Goal: Register for event/course

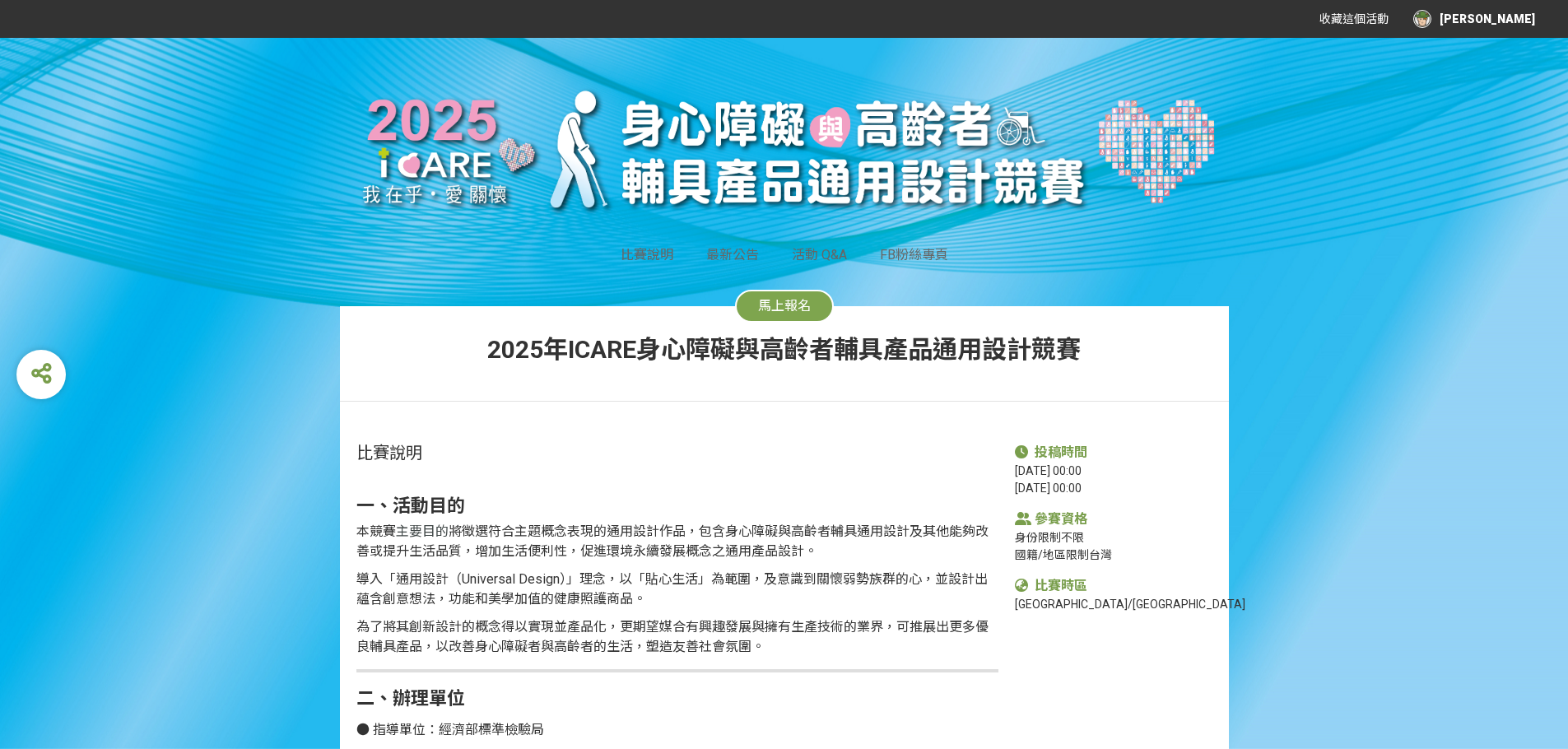
click at [816, 305] on button "馬上報名" at bounding box center [784, 306] width 98 height 33
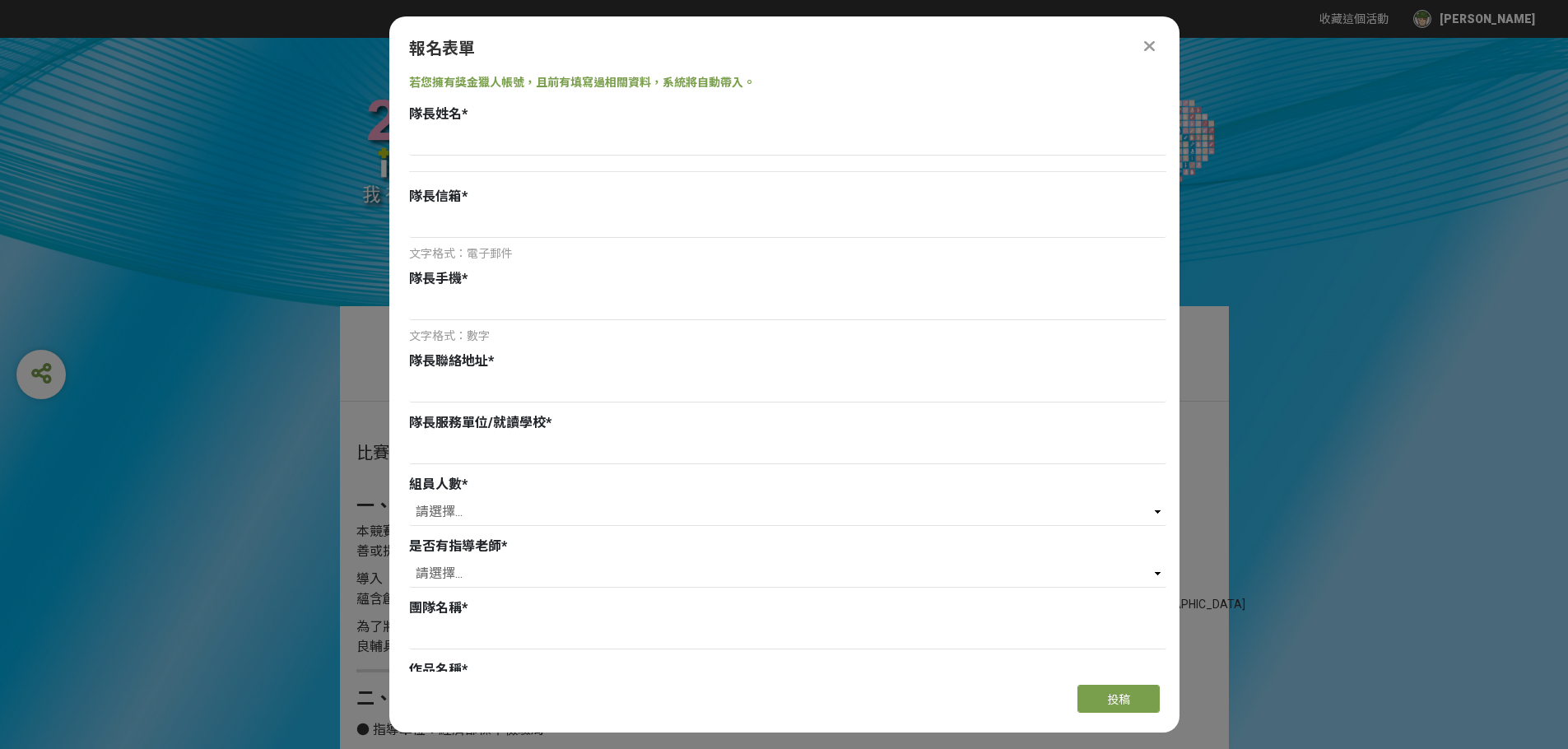
click at [1148, 40] on icon at bounding box center [1149, 46] width 10 height 16
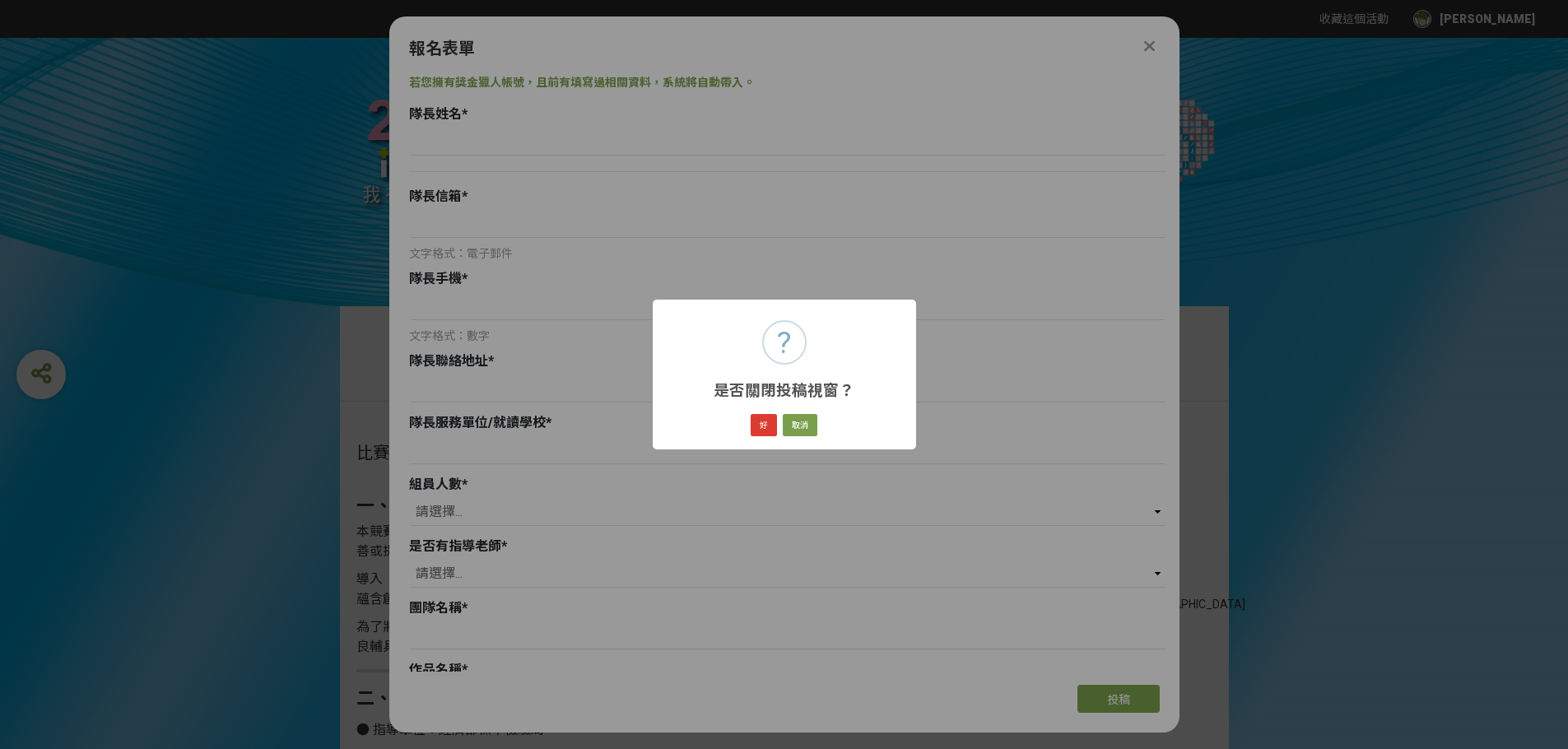
click at [771, 423] on button "好" at bounding box center [764, 425] width 26 height 23
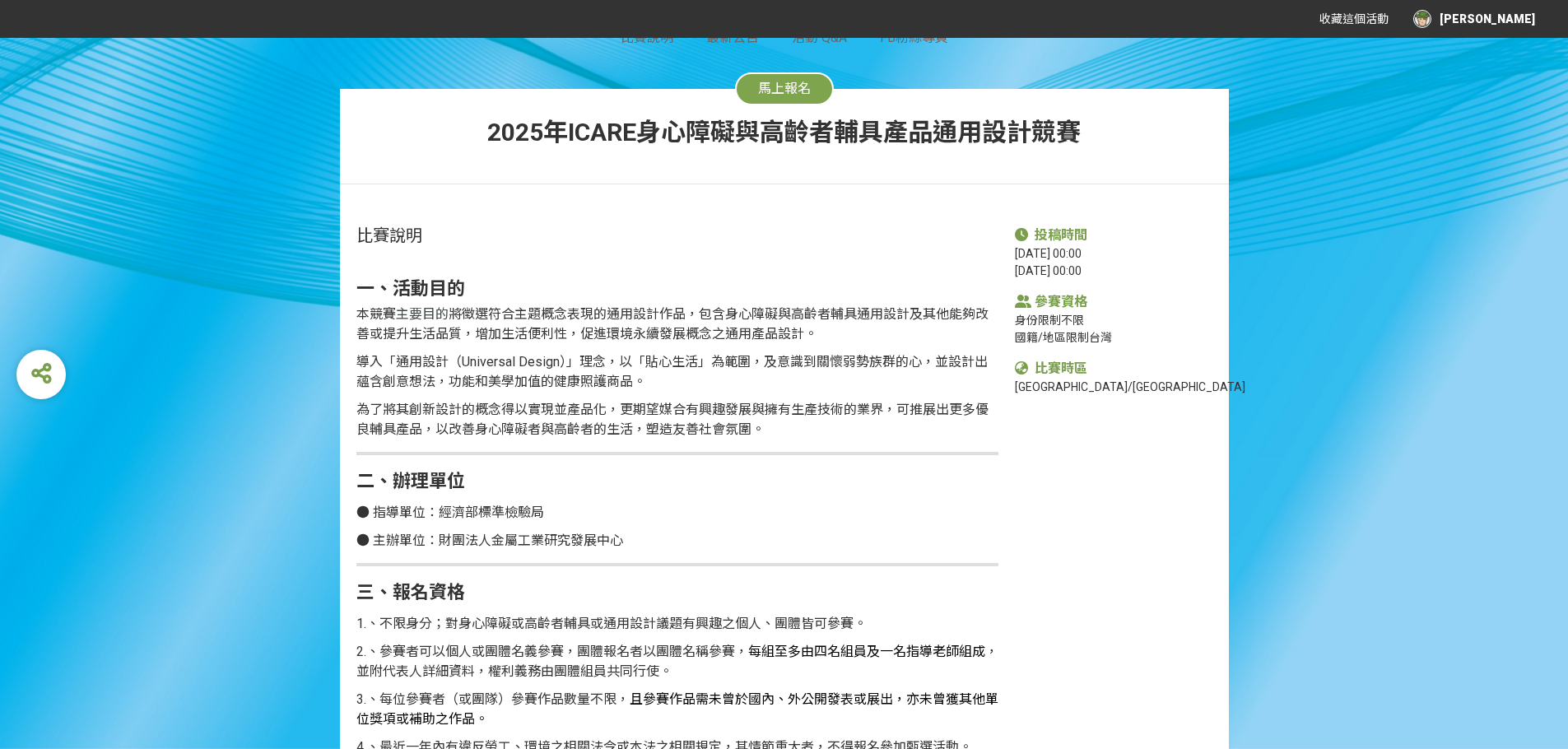
scroll to position [234, 0]
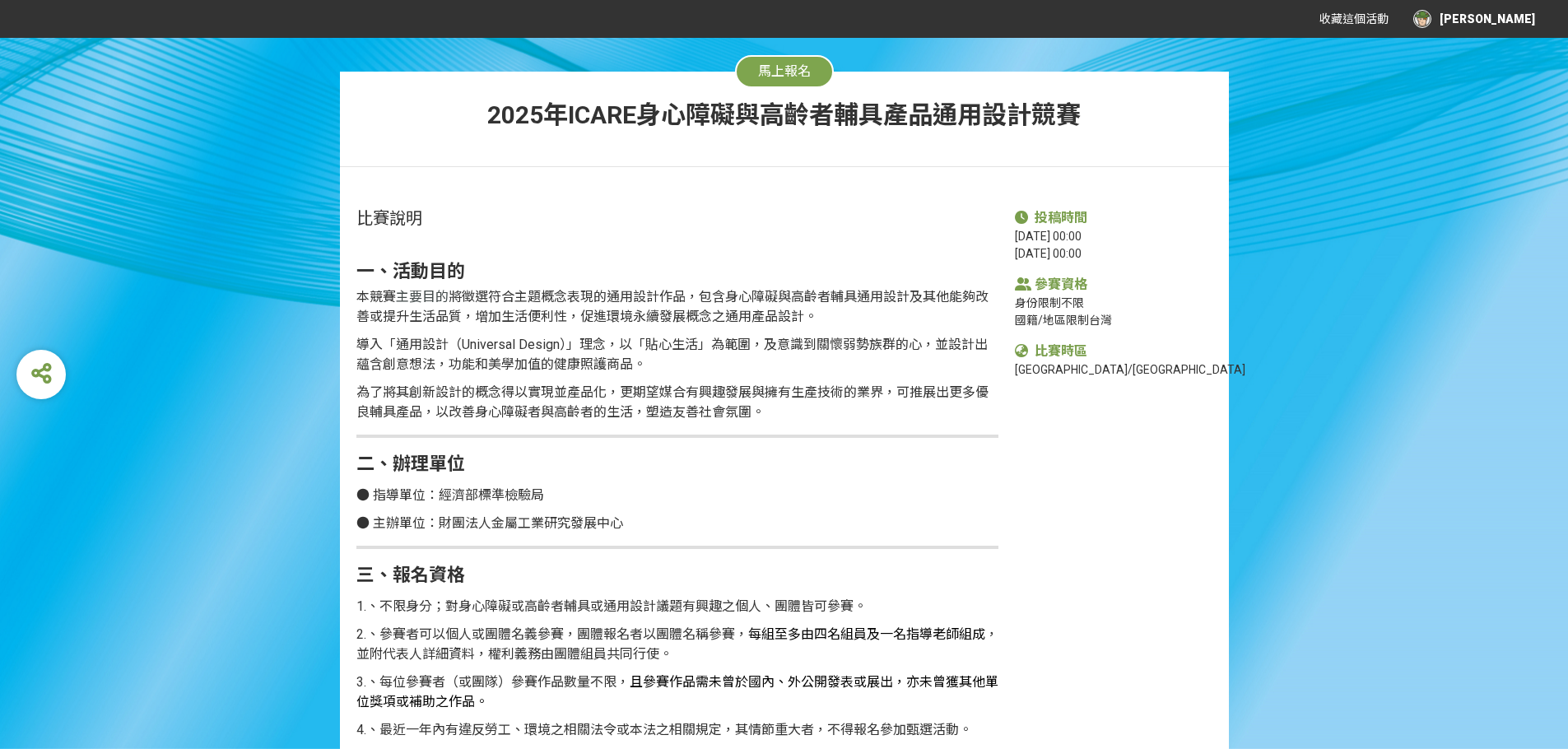
drag, startPoint x: 1040, startPoint y: 262, endPoint x: 1108, endPoint y: 252, distance: 68.7
click at [1108, 252] on div "2025-05-15 00:00 2025-09-12 00:00" at bounding box center [1114, 245] width 198 height 35
click at [1109, 252] on div "2025-05-15 00:00 2025-09-12 00:00" at bounding box center [1114, 245] width 198 height 35
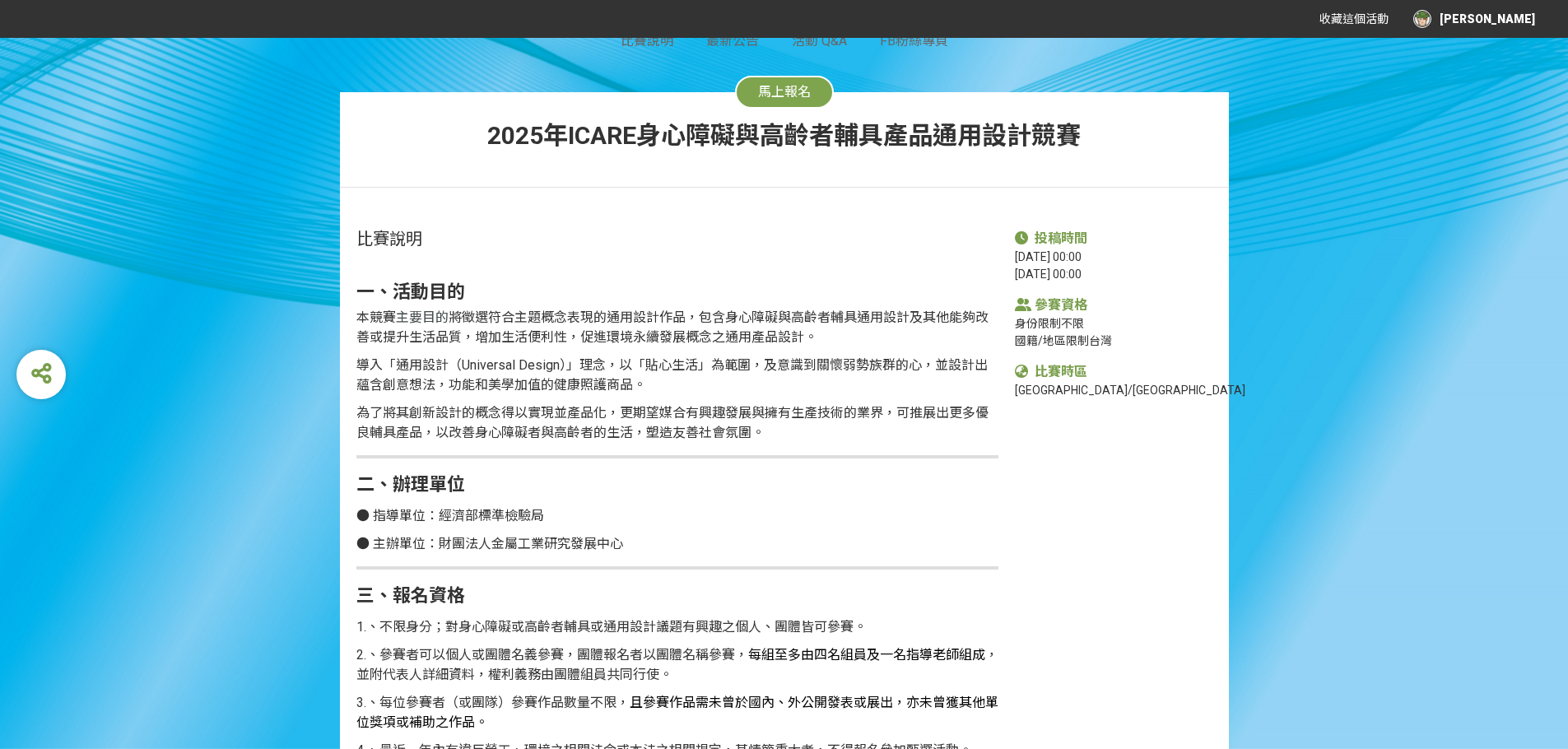
scroll to position [217, 0]
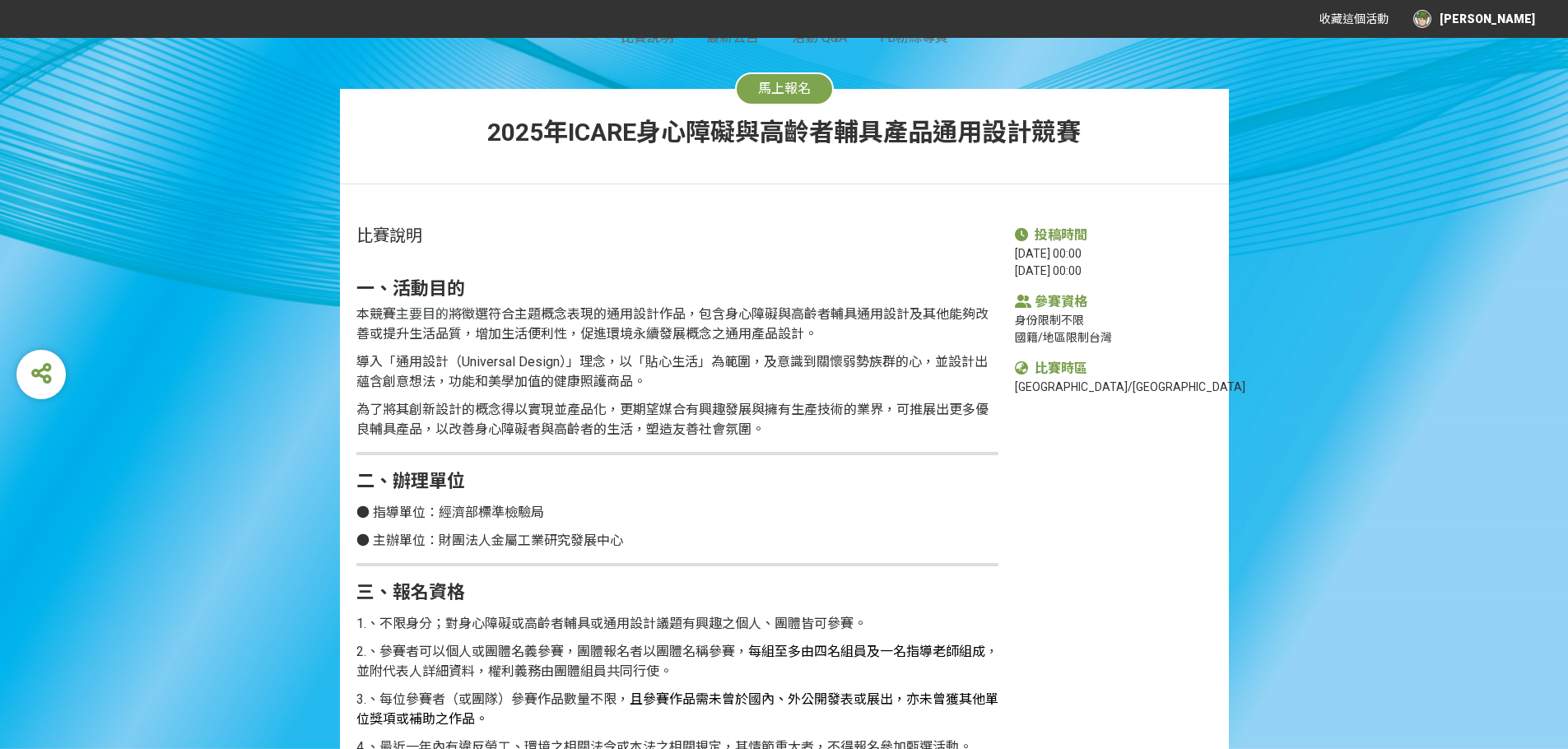
drag, startPoint x: 465, startPoint y: 499, endPoint x: 588, endPoint y: 491, distance: 123.3
drag, startPoint x: 575, startPoint y: 521, endPoint x: 455, endPoint y: 517, distance: 120.1
click at [455, 517] on p "● 指導單位：經濟部標準檢驗局" at bounding box center [676, 512] width 642 height 20
drag, startPoint x: 477, startPoint y: 535, endPoint x: 561, endPoint y: 538, distance: 84.1
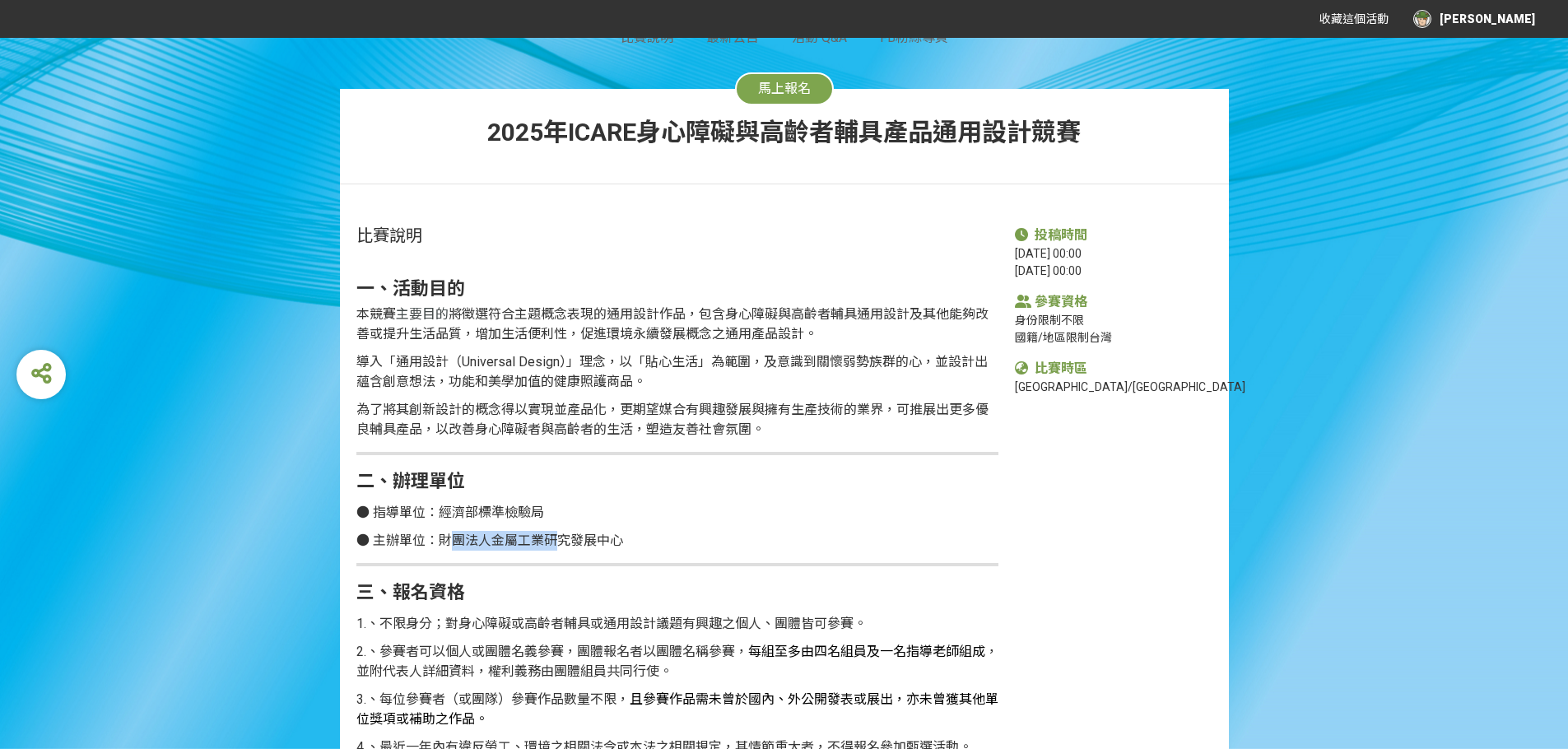
click at [561, 538] on span "● 主辦單位：財團法人金屬工業研究發展中心" at bounding box center [489, 540] width 267 height 16
click at [562, 538] on span "● 主辦單位：財團法人金屬工業研究發展中心" at bounding box center [489, 540] width 267 height 16
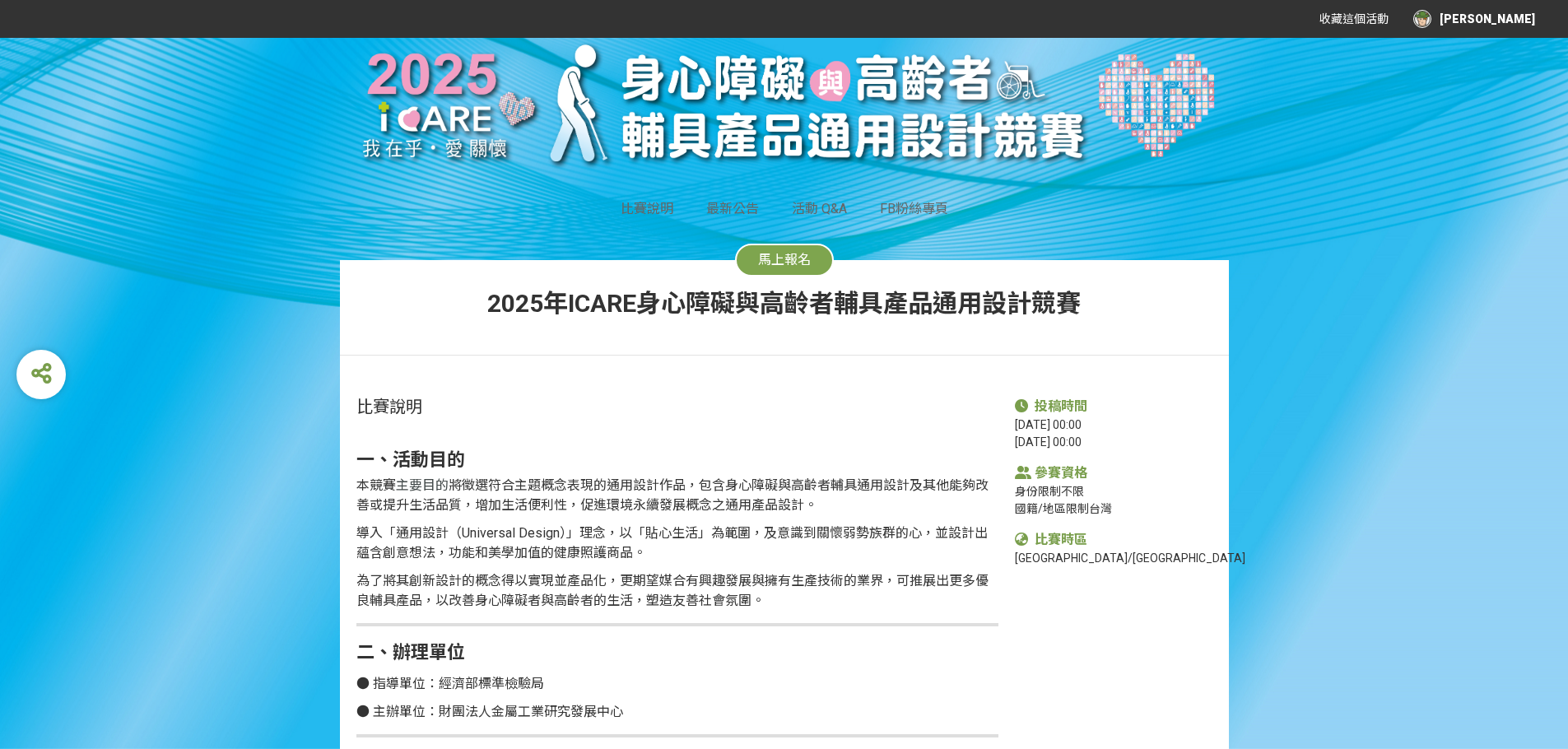
scroll to position [0, 0]
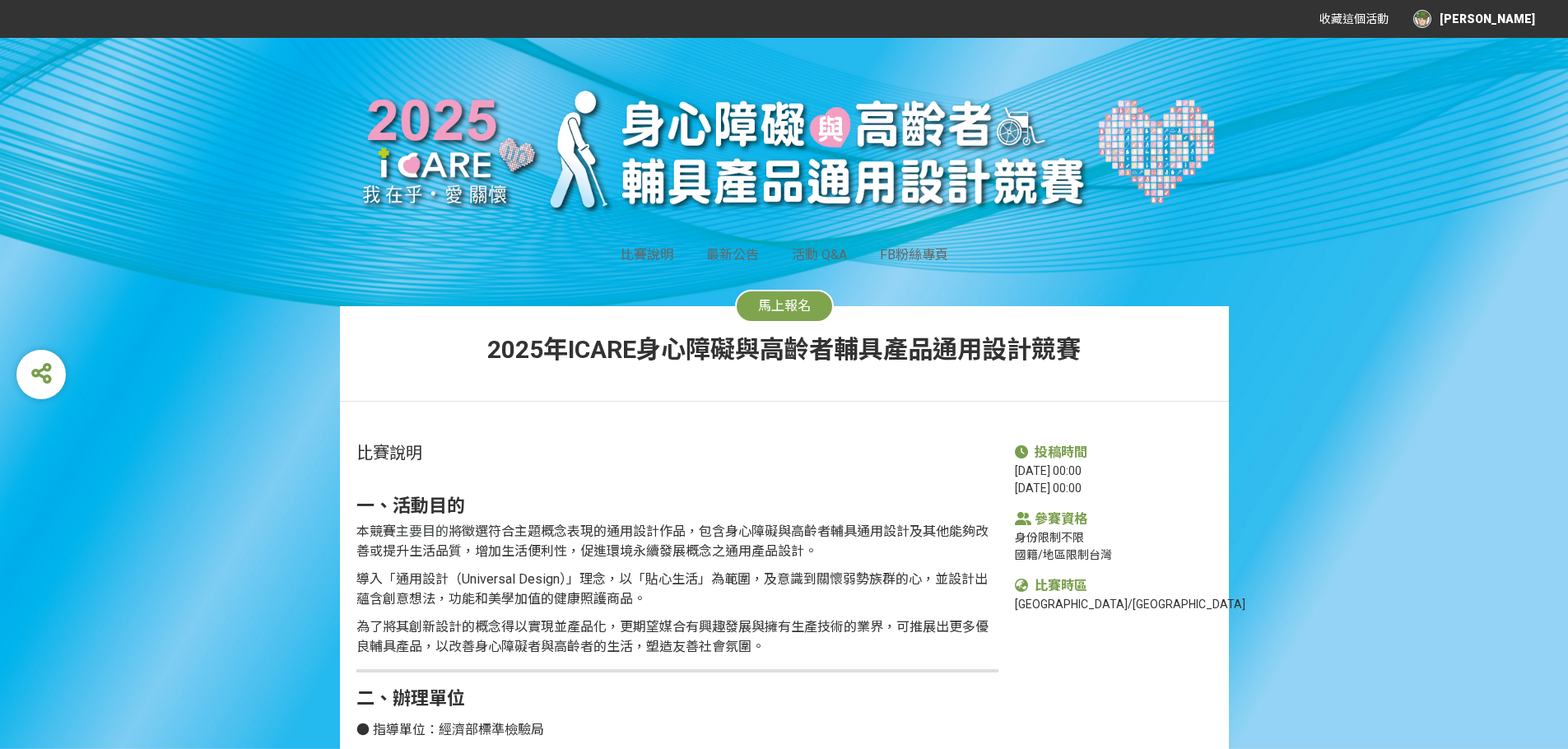
click at [1507, 23] on div "[PERSON_NAME]" at bounding box center [1474, 18] width 122 height 18
click at [1492, 72] on link "投稿記錄" at bounding box center [1493, 68] width 46 height 13
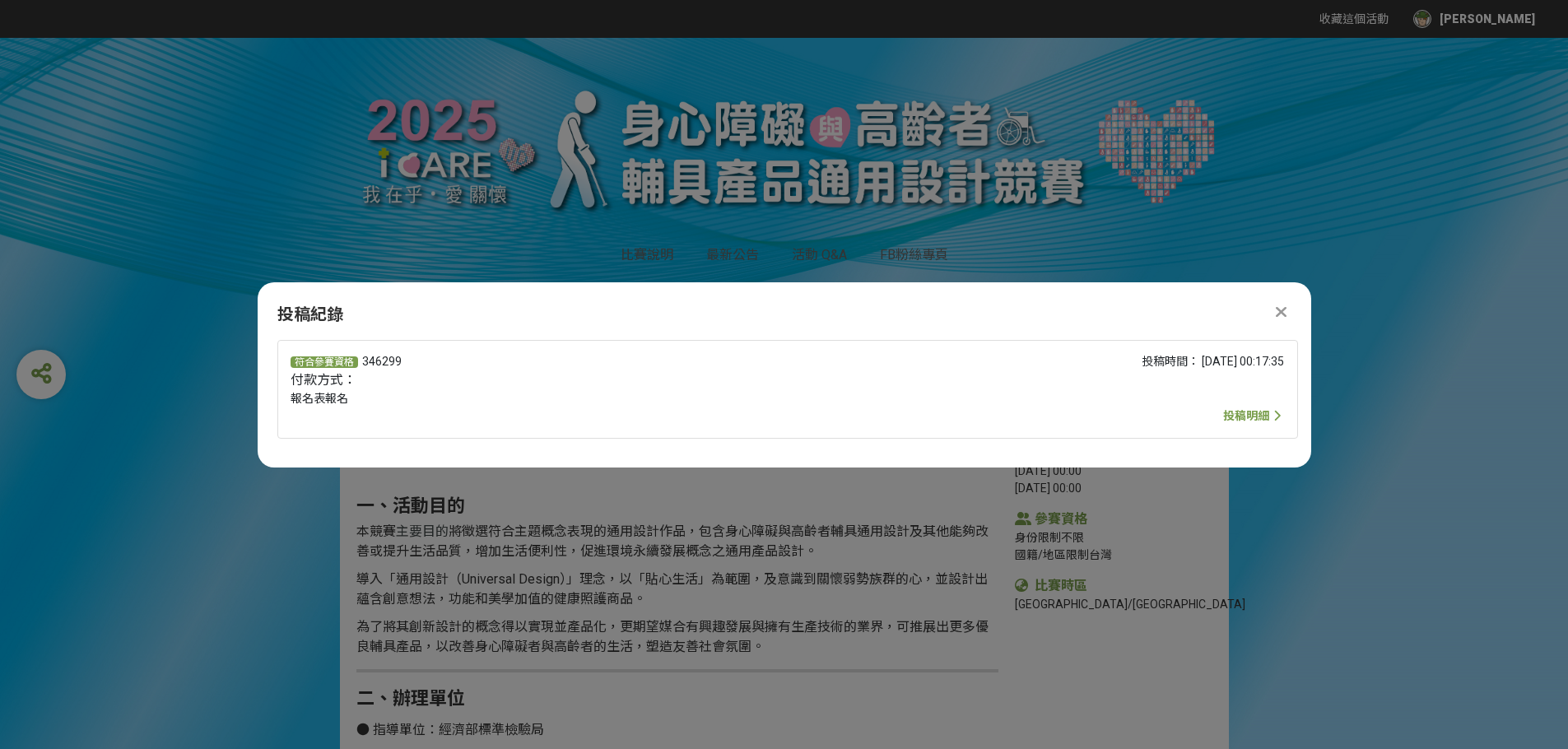
click at [1233, 409] on span "投稿明細" at bounding box center [1246, 415] width 46 height 13
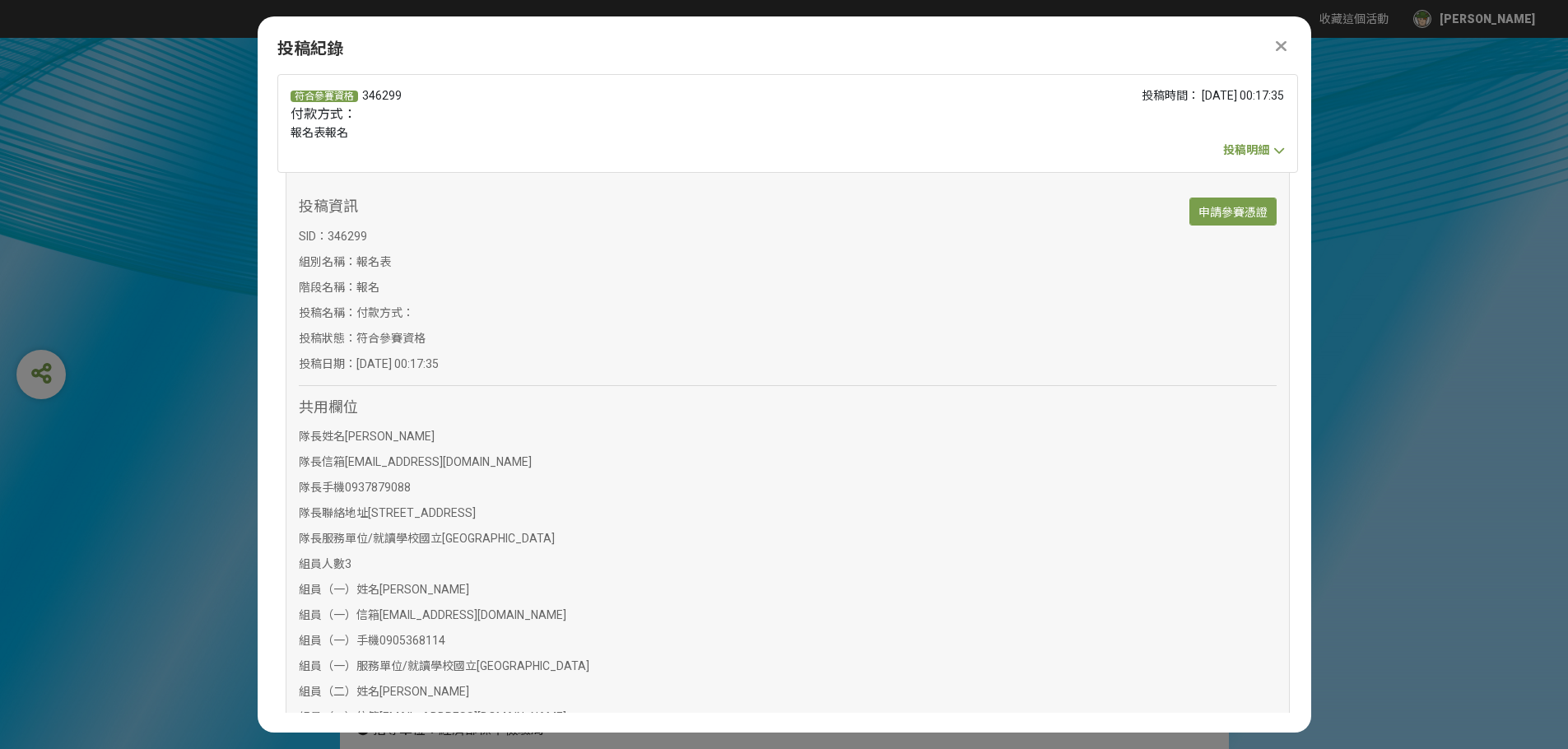
click at [1189, 202] on link "申請參賽憑證" at bounding box center [1232, 212] width 87 height 28
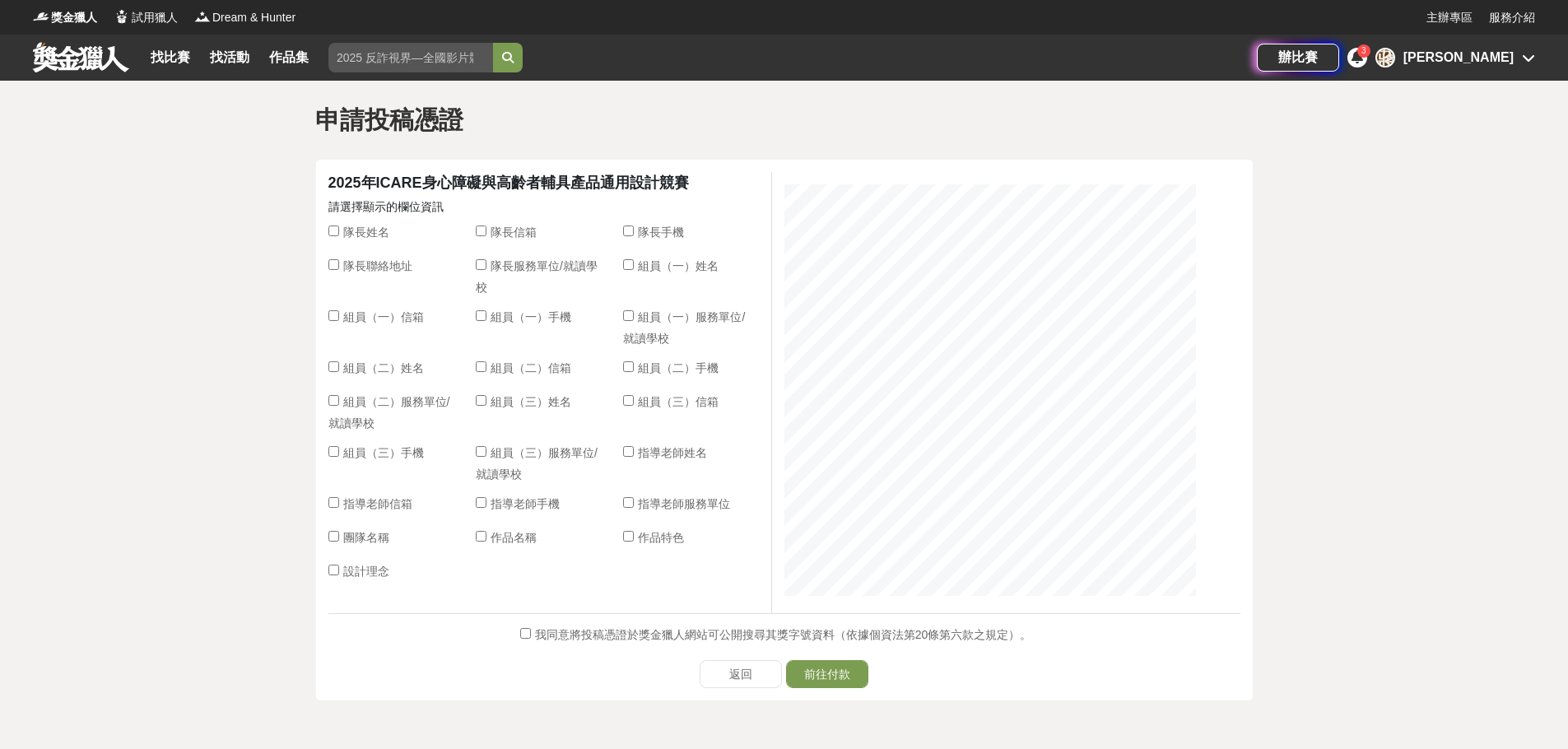
click at [343, 231] on span "隊長姓名" at bounding box center [365, 232] width 46 height 13
click at [339, 231] on input "隊長姓名" at bounding box center [333, 231] width 10 height 10
checkbox input "true"
click at [515, 234] on span "隊長信箱" at bounding box center [513, 232] width 46 height 13
click at [486, 234] on input "隊長信箱" at bounding box center [481, 231] width 10 height 10
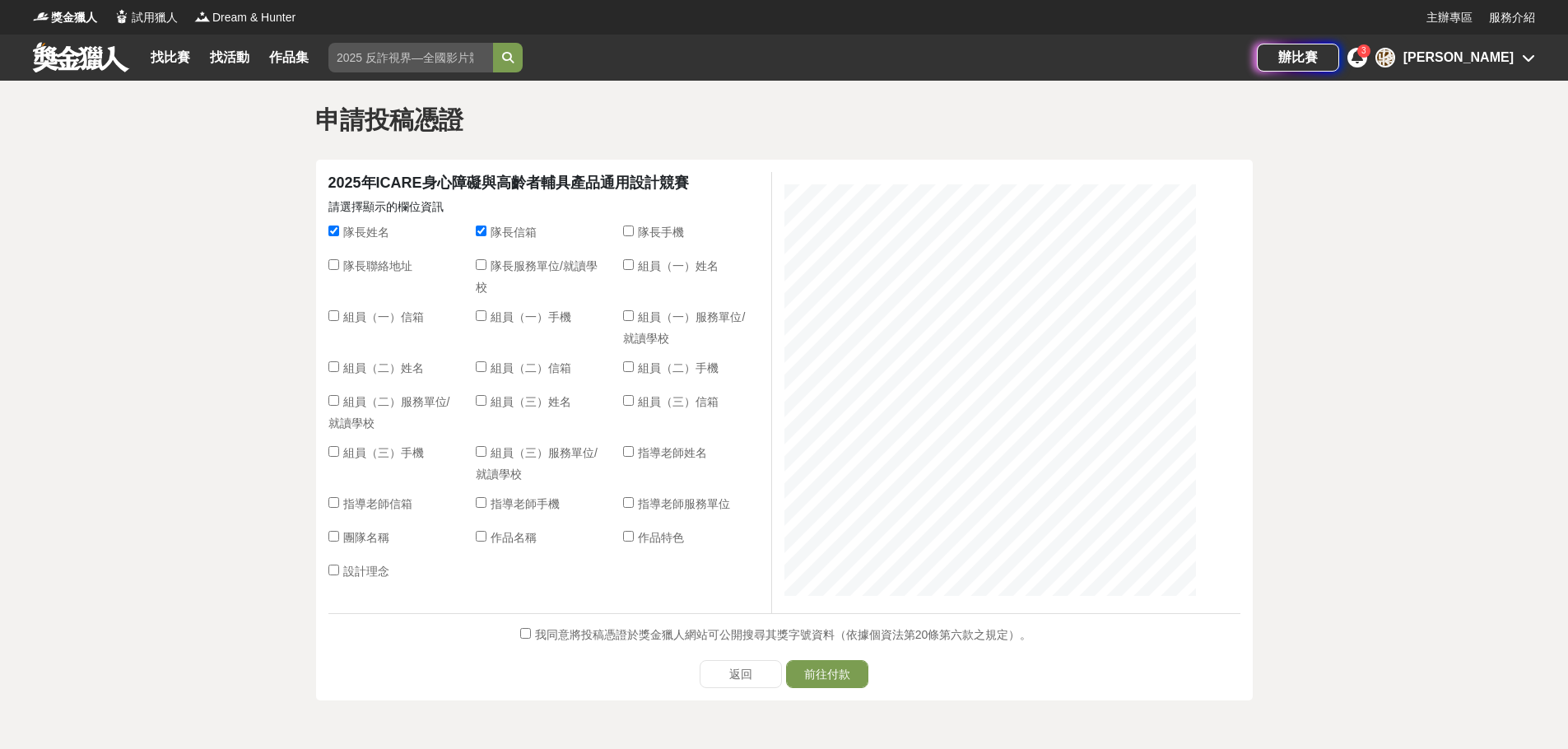
click at [512, 232] on span "隊長信箱" at bounding box center [513, 232] width 46 height 13
click at [486, 232] on input "隊長信箱" at bounding box center [481, 231] width 10 height 10
checkbox input "false"
click at [513, 274] on label "隊長服務單位/就讀學校" at bounding box center [541, 276] width 130 height 39
click at [486, 270] on input "隊長服務單位/就讀學校" at bounding box center [481, 264] width 10 height 10
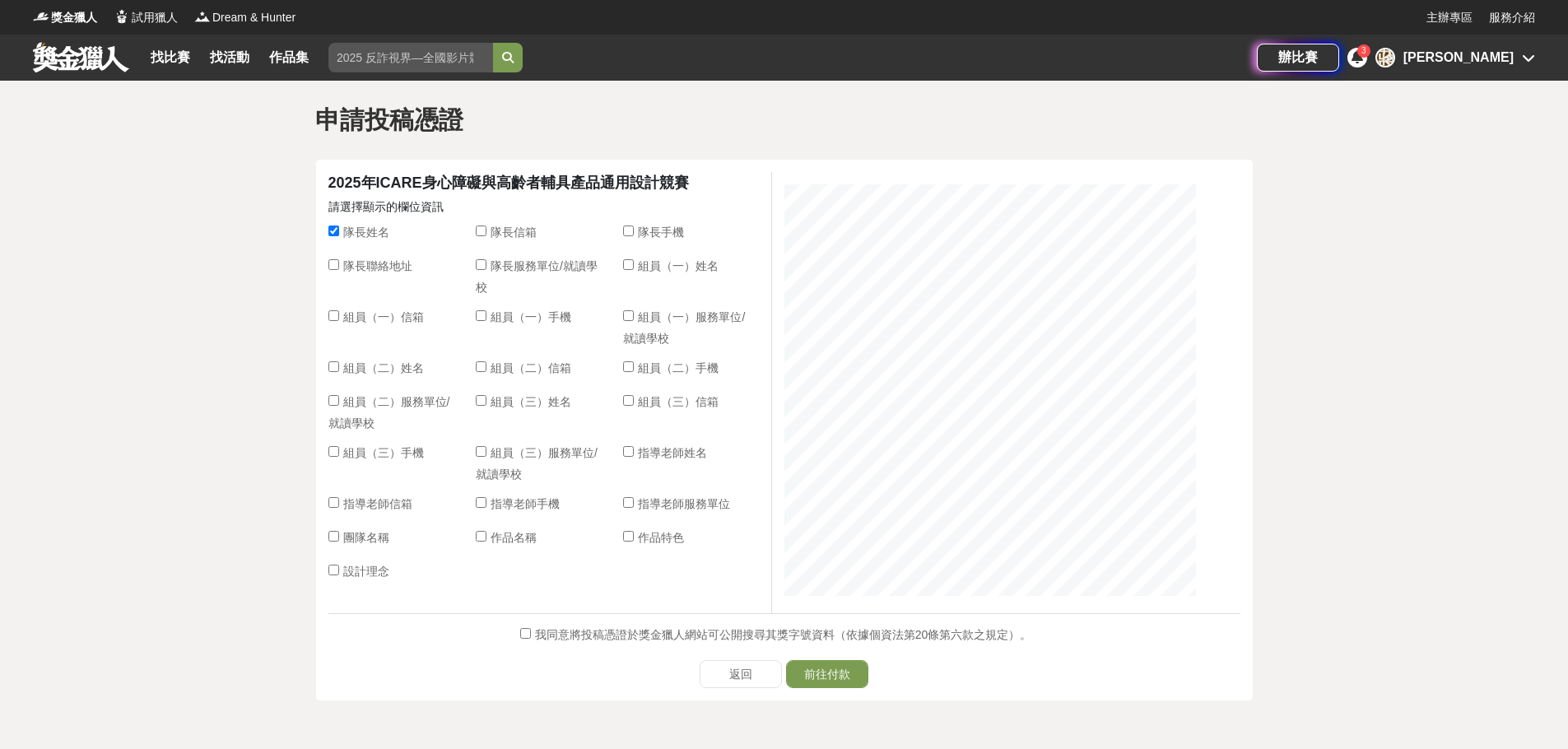
checkbox input "true"
click at [689, 264] on span "組員（一）姓名" at bounding box center [677, 265] width 80 height 13
click at [633, 264] on input "組員（一）姓名" at bounding box center [628, 264] width 10 height 10
checkbox input "true"
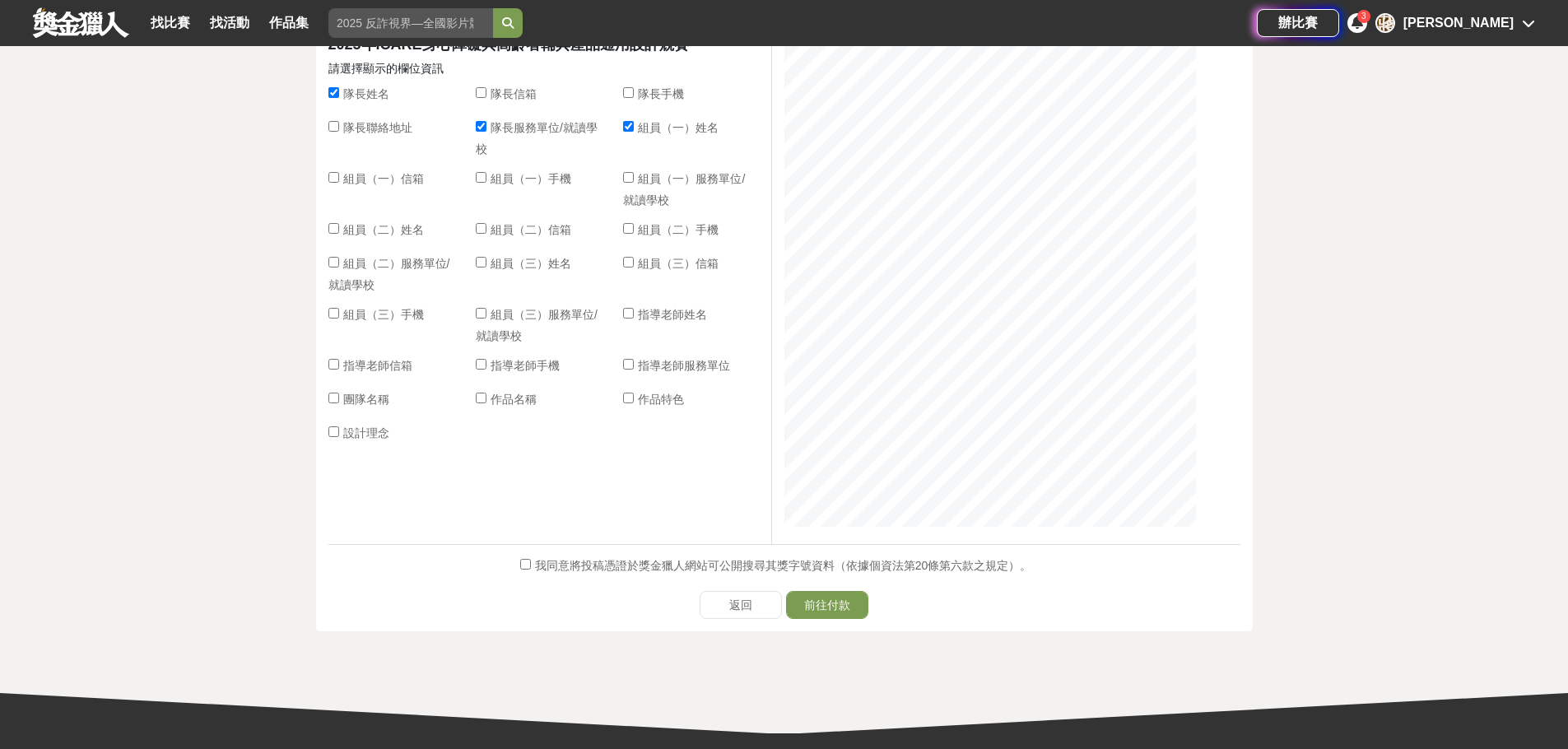
scroll to position [154, 0]
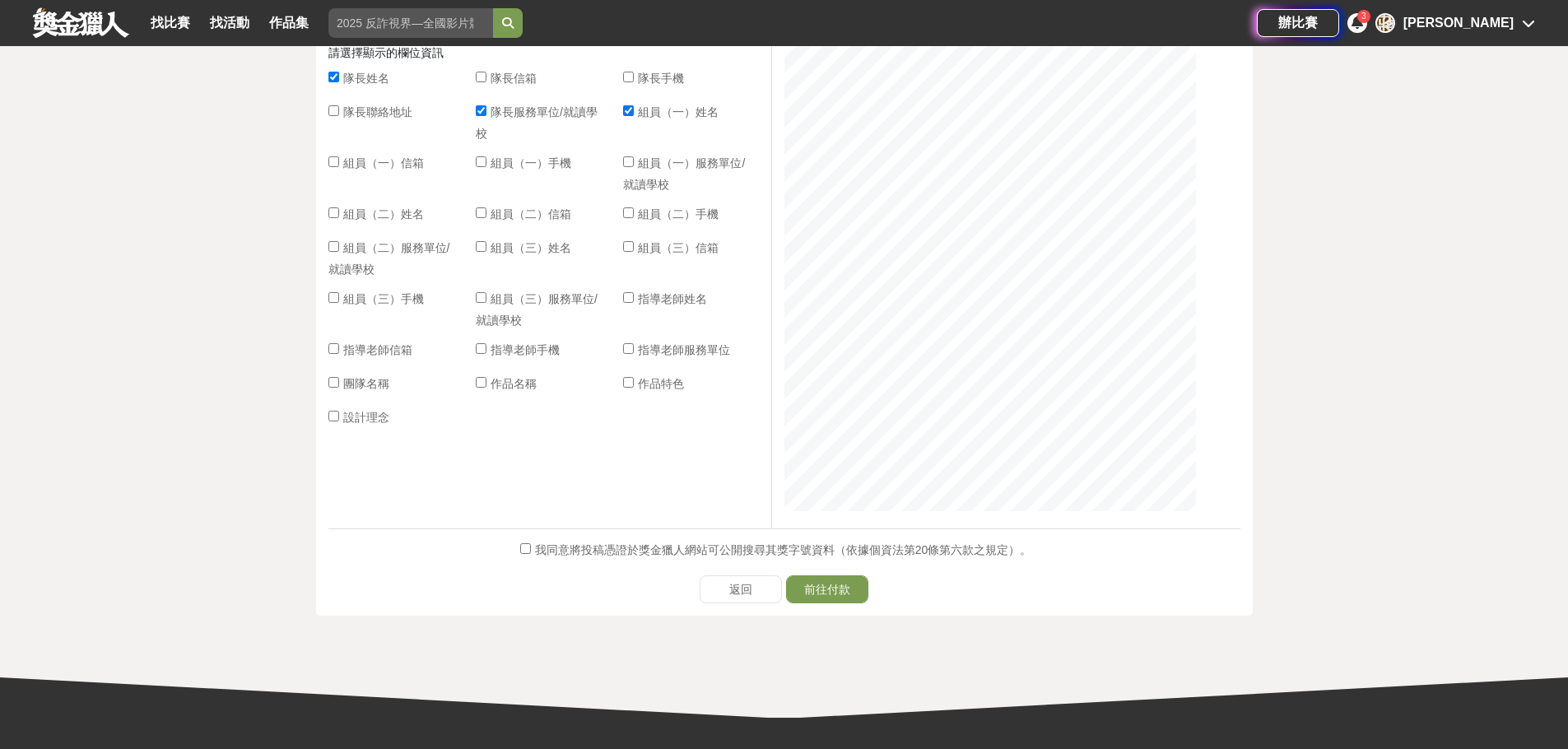
click at [644, 304] on label "指導老師姓名" at bounding box center [664, 301] width 84 height 22
click at [633, 303] on input "指導老師姓名" at bounding box center [628, 297] width 10 height 10
checkbox input "true"
click at [531, 251] on span "組員（三）姓名" at bounding box center [530, 247] width 80 height 13
click at [486, 251] on input "組員（三）姓名" at bounding box center [481, 246] width 10 height 10
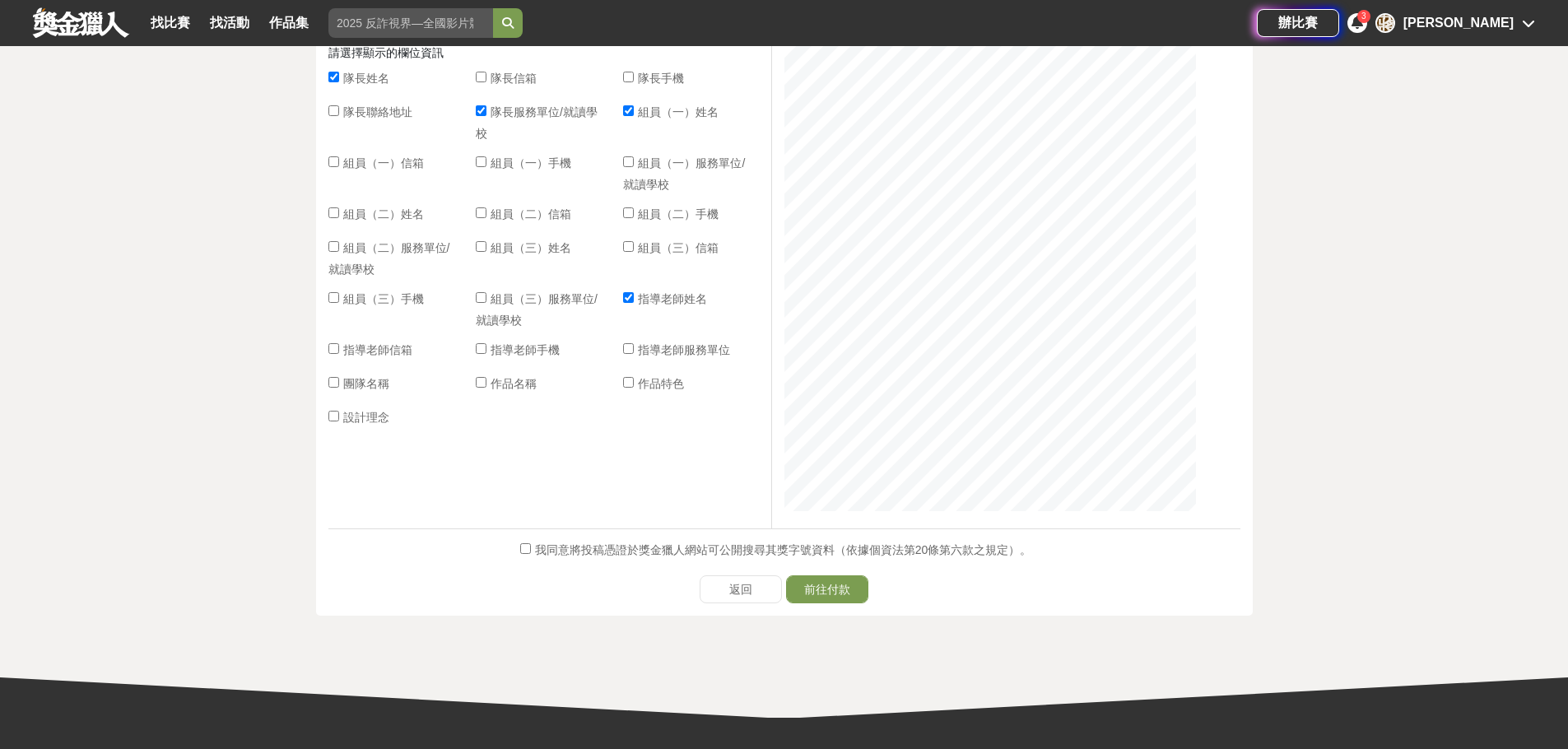
checkbox input "true"
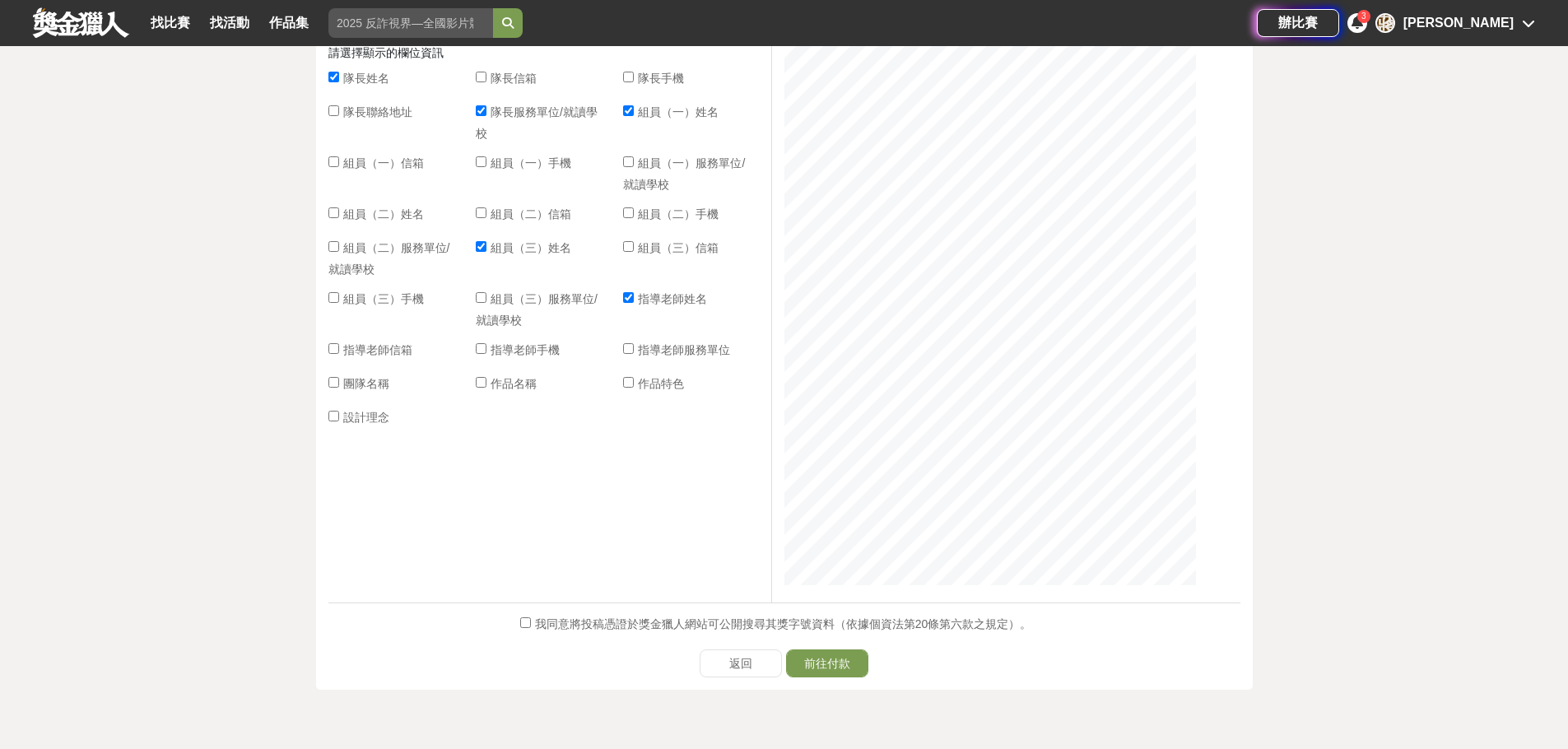
click at [543, 298] on span "組員（三）服務單位/就讀學校" at bounding box center [536, 309] width 122 height 35
click at [486, 298] on input "組員（三）服務單位/就讀學校" at bounding box center [481, 297] width 10 height 10
checkbox input "true"
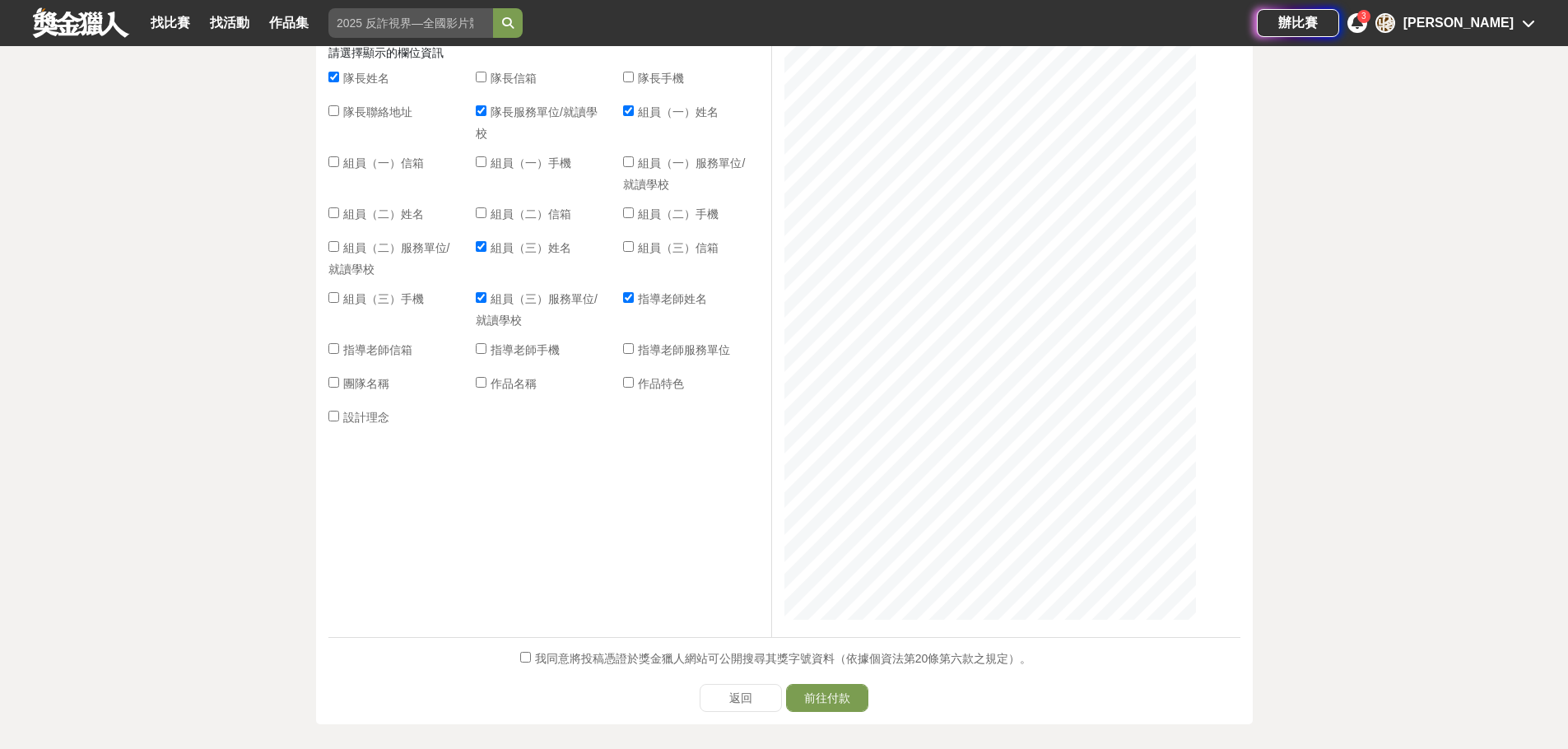
click at [389, 219] on span "組員（二）姓名" at bounding box center [383, 213] width 80 height 13
click at [339, 218] on input "組員（二）姓名" at bounding box center [333, 213] width 10 height 10
checkbox input "true"
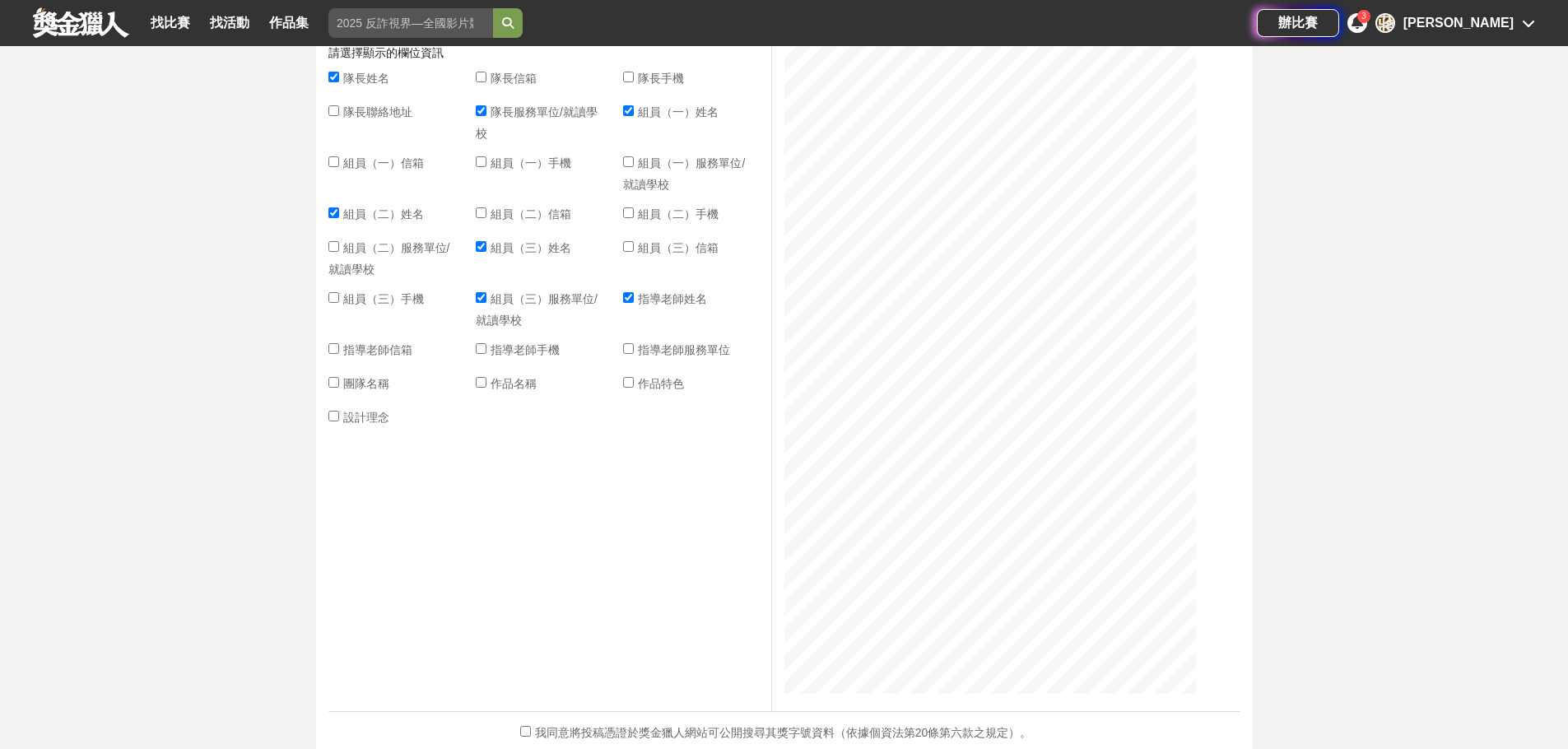
click at [391, 252] on span "組員（二）服務單位/就讀學校" at bounding box center [389, 258] width 122 height 35
click at [339, 251] on input "組員（二）服務單位/就讀學校" at bounding box center [333, 246] width 10 height 10
checkbox input "true"
click at [662, 161] on span "組員（一）服務單位/就讀學校" at bounding box center [683, 174] width 122 height 35
click at [633, 161] on input "組員（一）服務單位/就讀學校" at bounding box center [628, 162] width 10 height 10
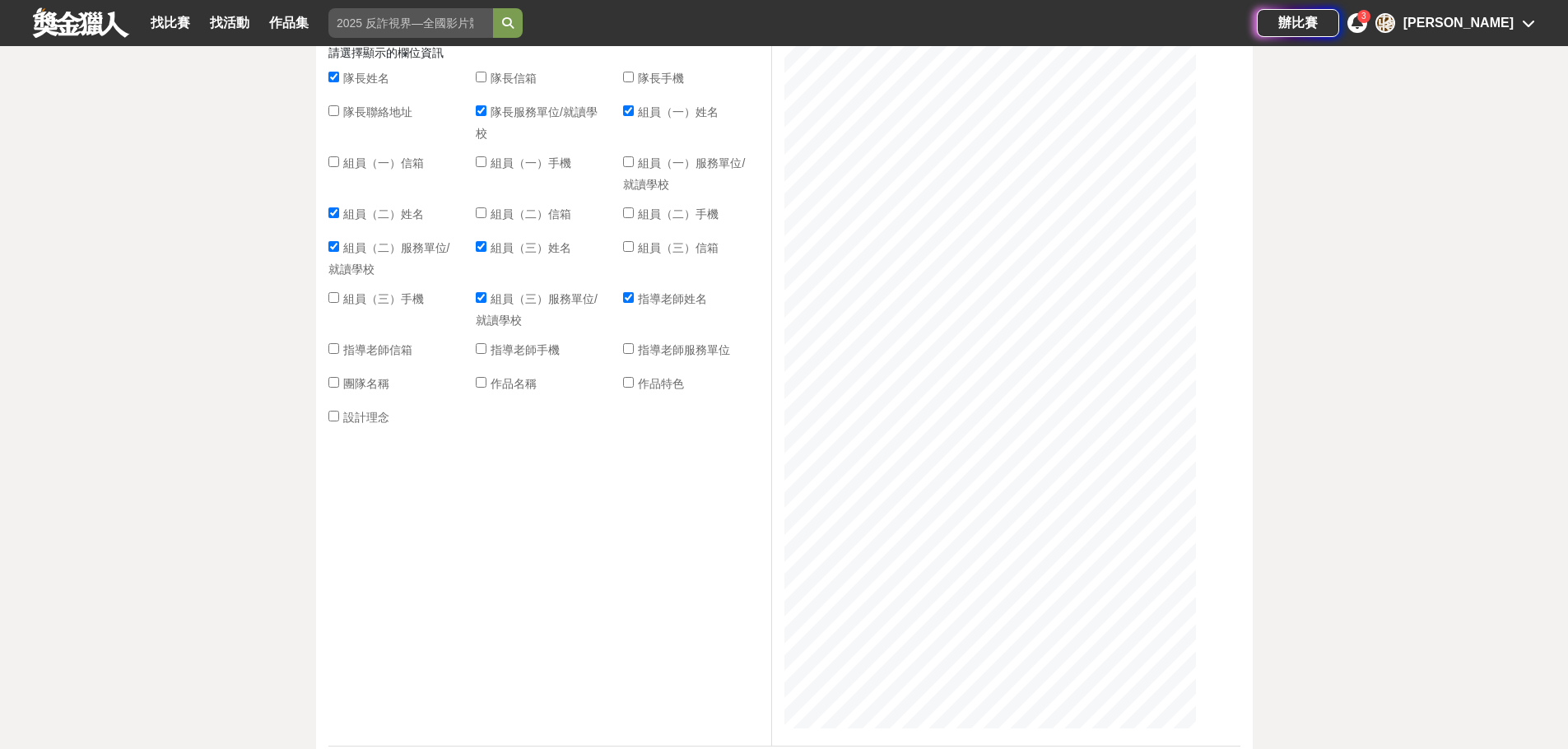
checkbox input "true"
click at [666, 352] on span "指導老師服務單位" at bounding box center [683, 349] width 92 height 13
click at [633, 352] on input "指導老師服務單位" at bounding box center [628, 348] width 10 height 10
checkbox input "true"
click at [378, 390] on span "團隊名稱" at bounding box center [365, 383] width 46 height 13
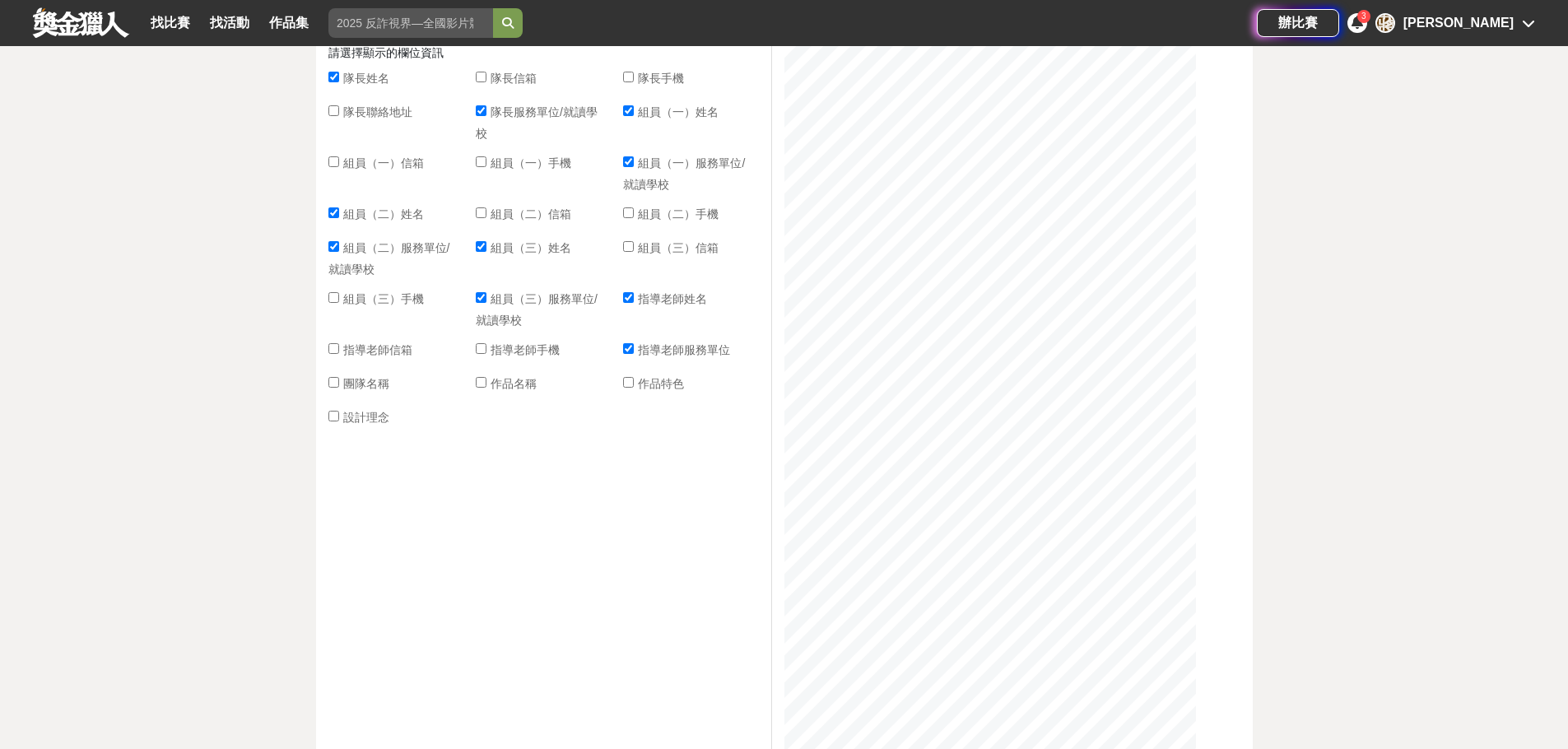
click at [339, 388] on input "團隊名稱" at bounding box center [333, 382] width 10 height 10
checkbox input "true"
click at [519, 387] on span "作品名稱" at bounding box center [513, 383] width 46 height 13
click at [486, 387] on input "作品名稱" at bounding box center [481, 382] width 10 height 10
checkbox input "true"
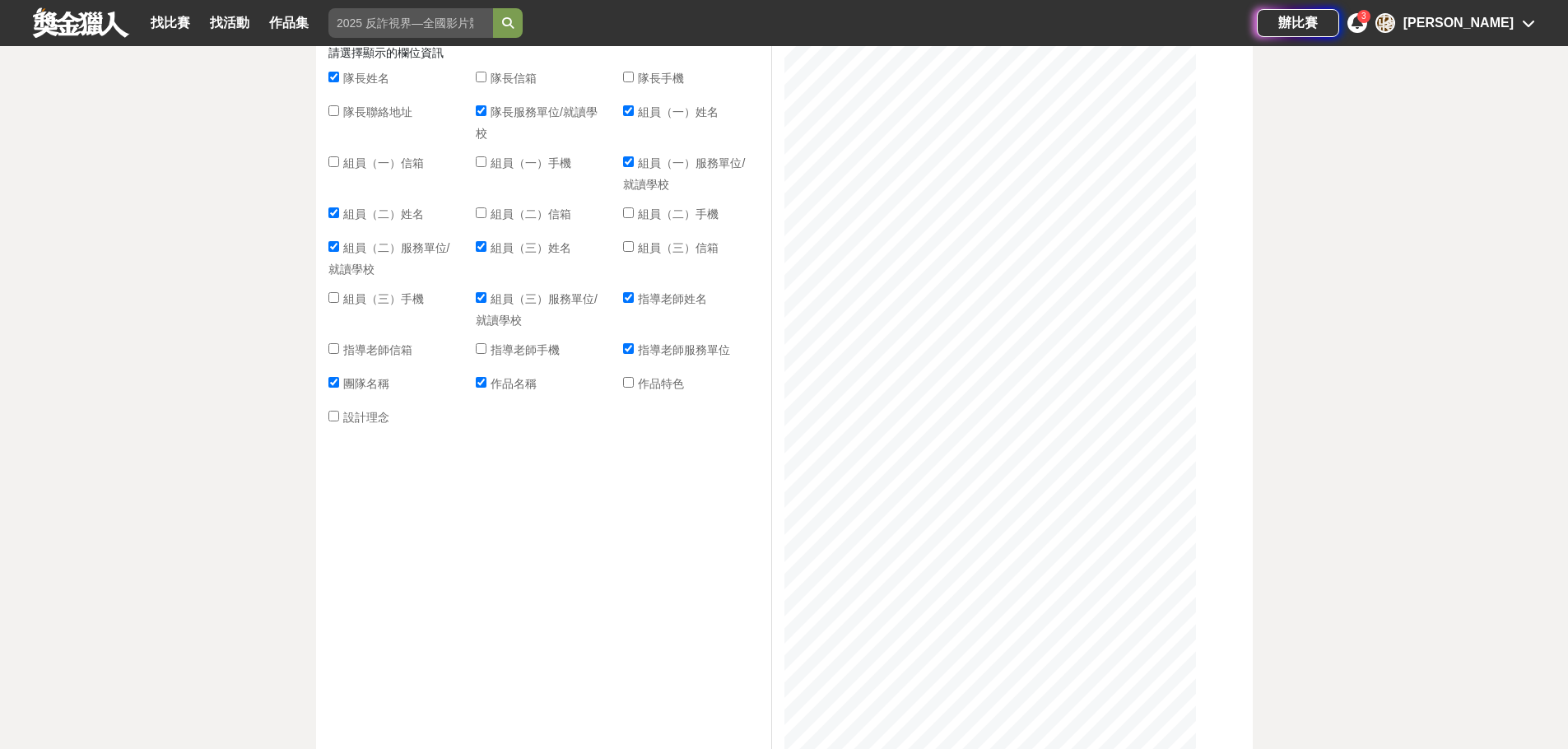
click at [658, 386] on span "作品特色" at bounding box center [660, 383] width 46 height 13
click at [633, 386] on input "作品特色" at bounding box center [628, 382] width 10 height 10
checkbox input "true"
click at [386, 418] on span "設計理念" at bounding box center [365, 416] width 46 height 13
click at [339, 418] on input "設計理念" at bounding box center [333, 416] width 10 height 10
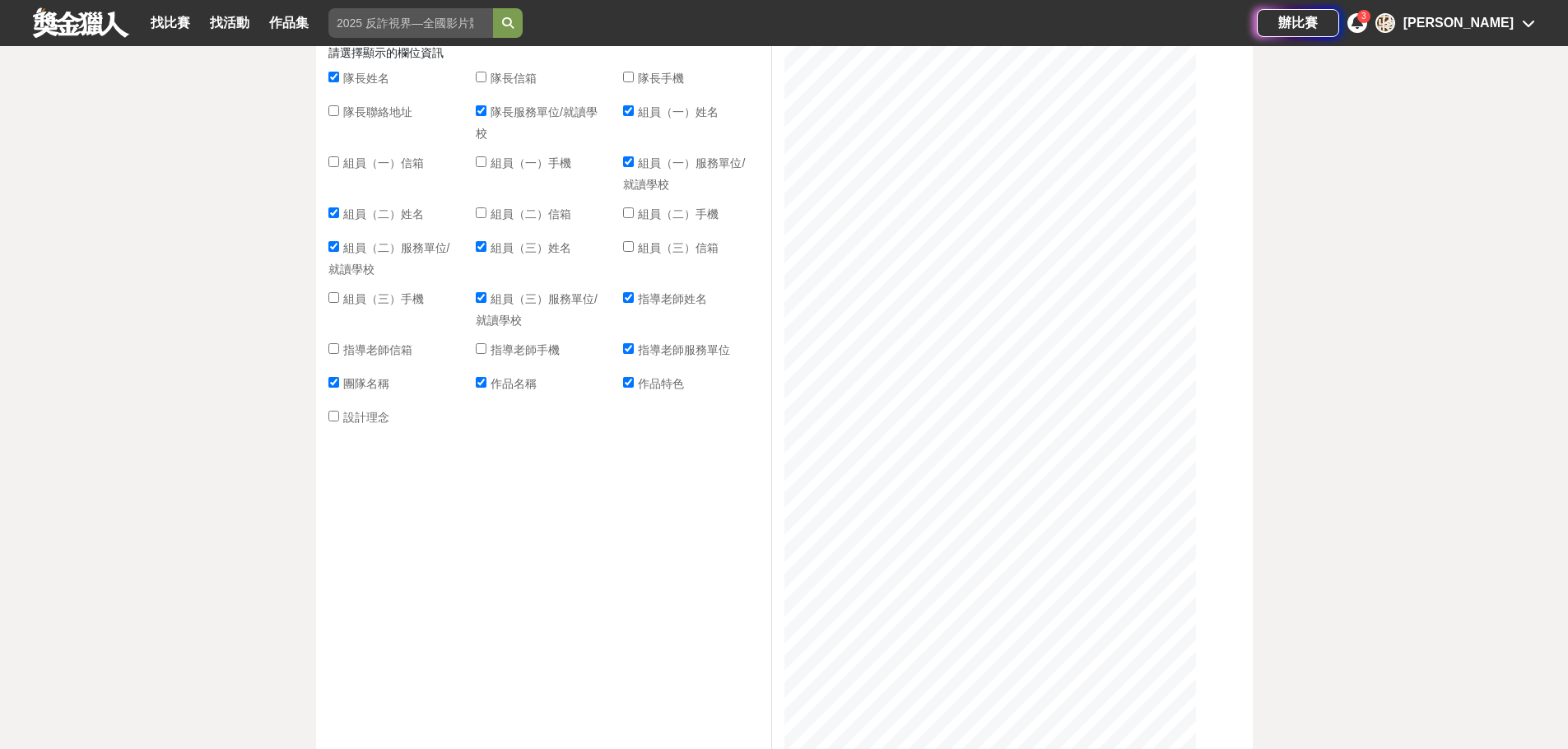
checkbox input "true"
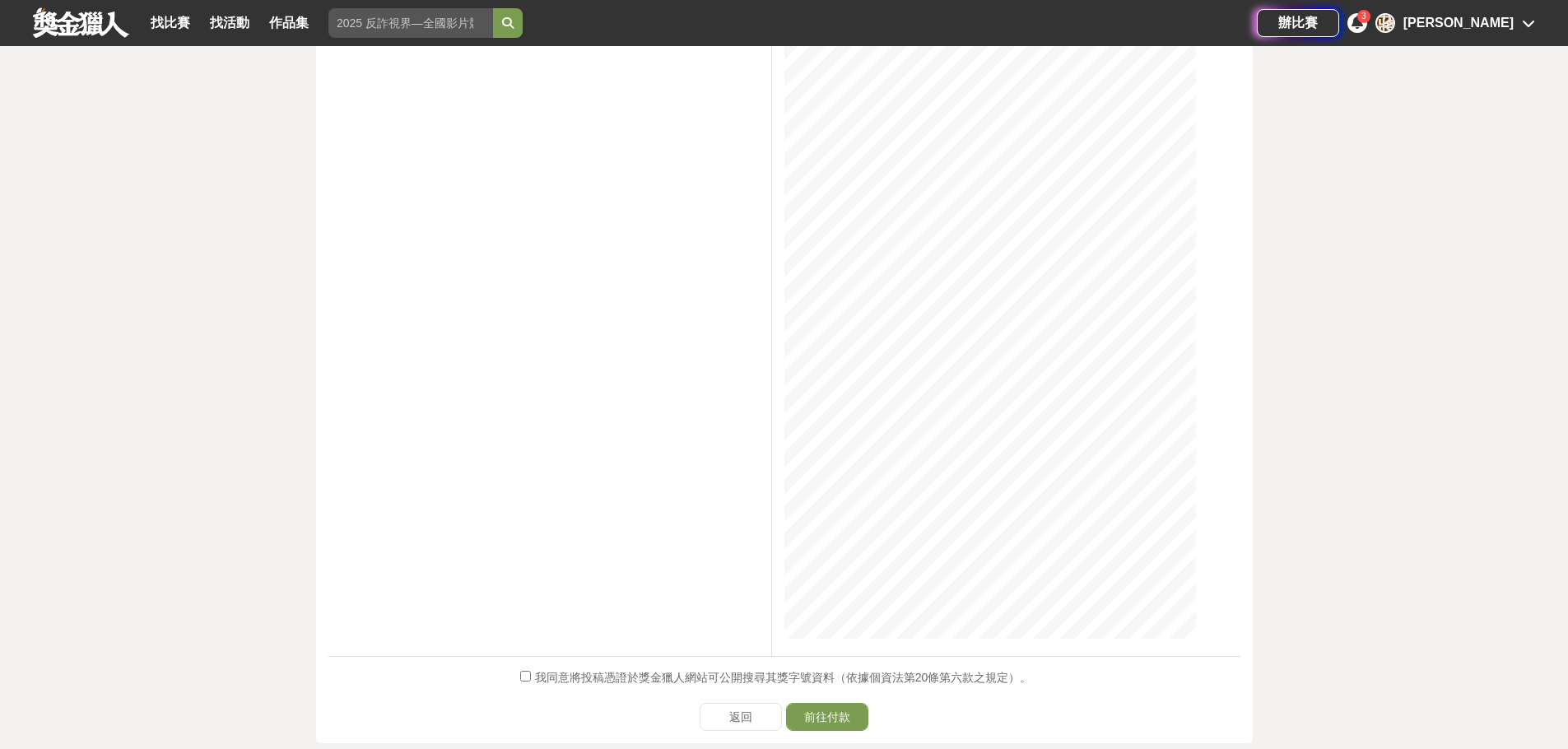
scroll to position [1553, 0]
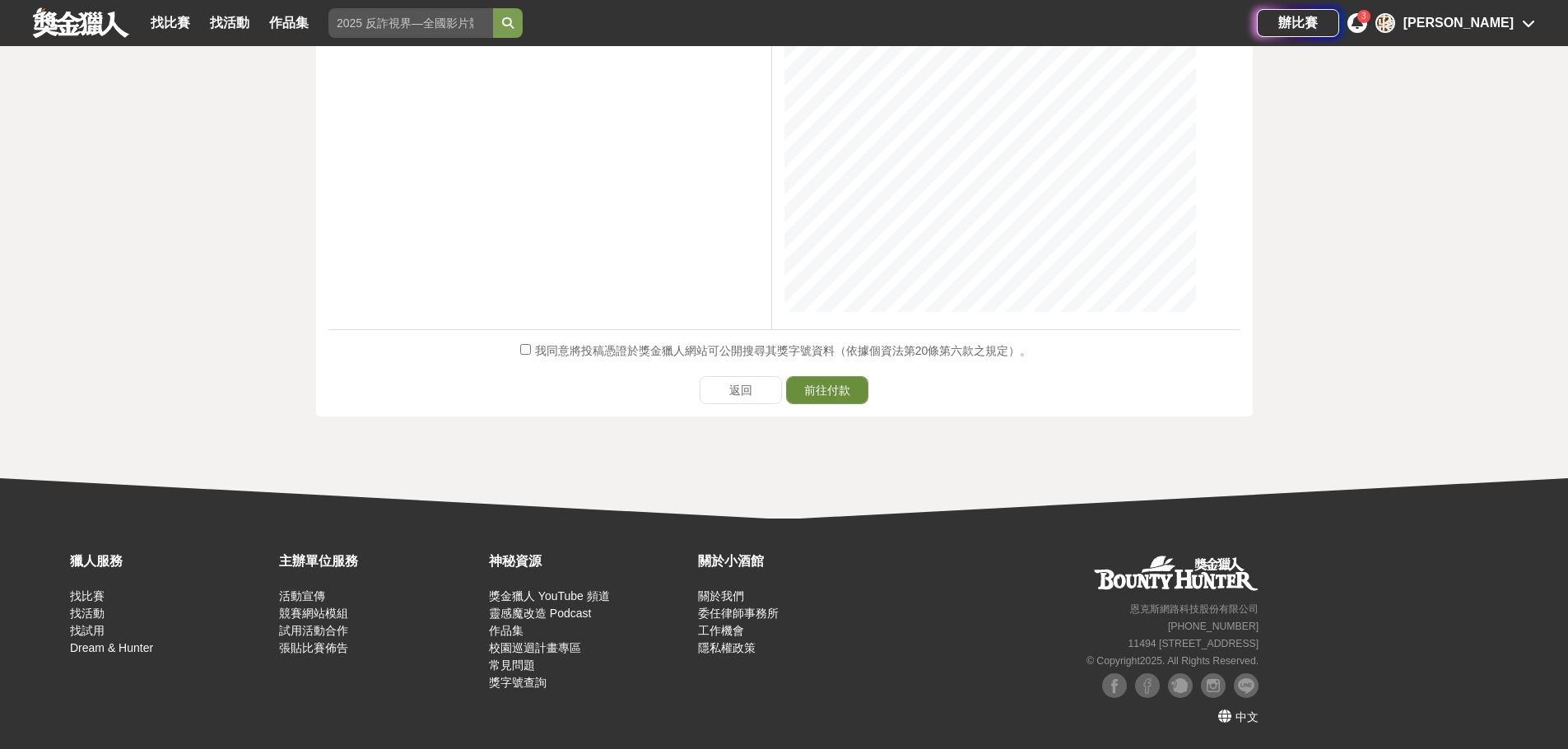
click at [816, 381] on button "前往付款" at bounding box center [827, 390] width 82 height 28
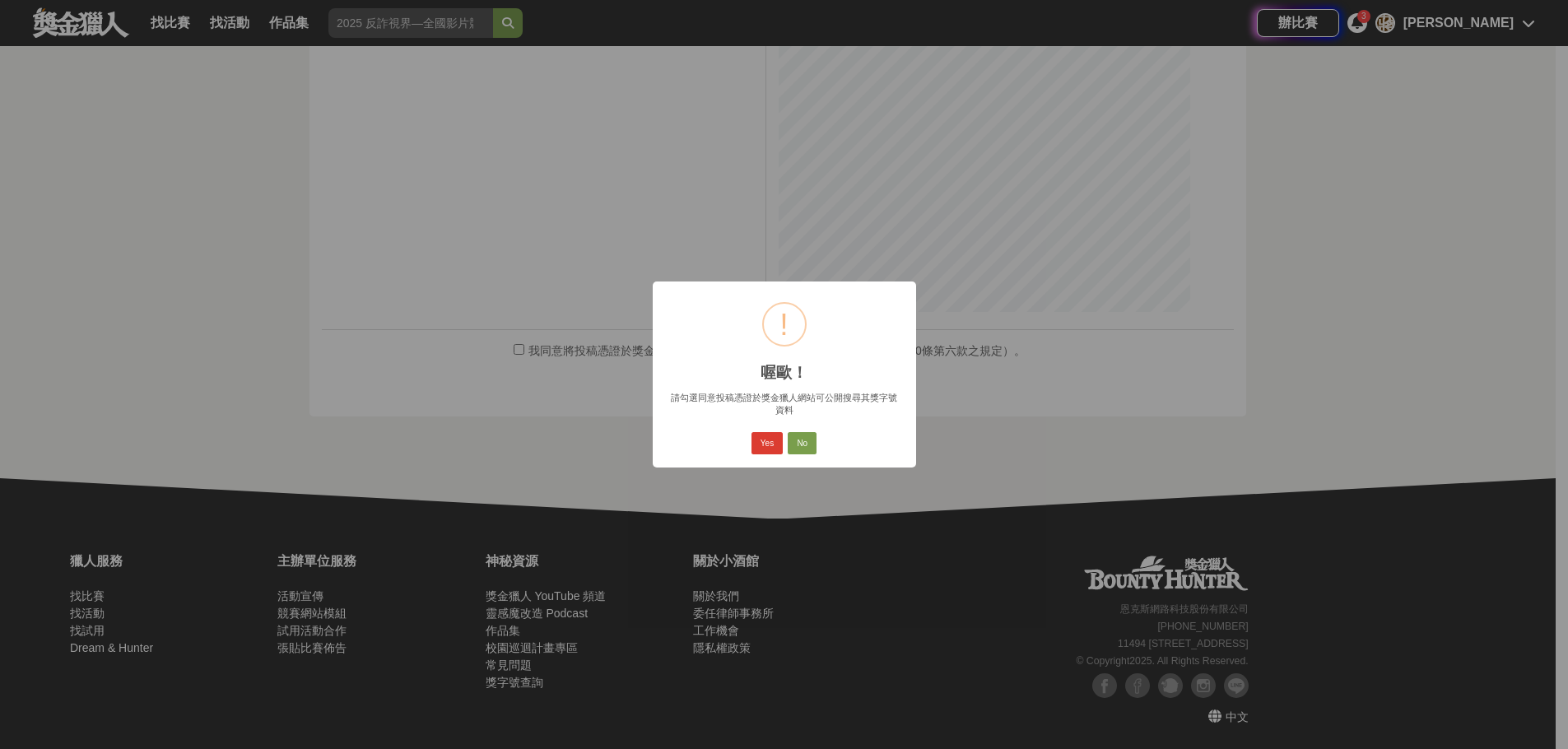
click at [778, 455] on button "Yes" at bounding box center [767, 443] width 31 height 23
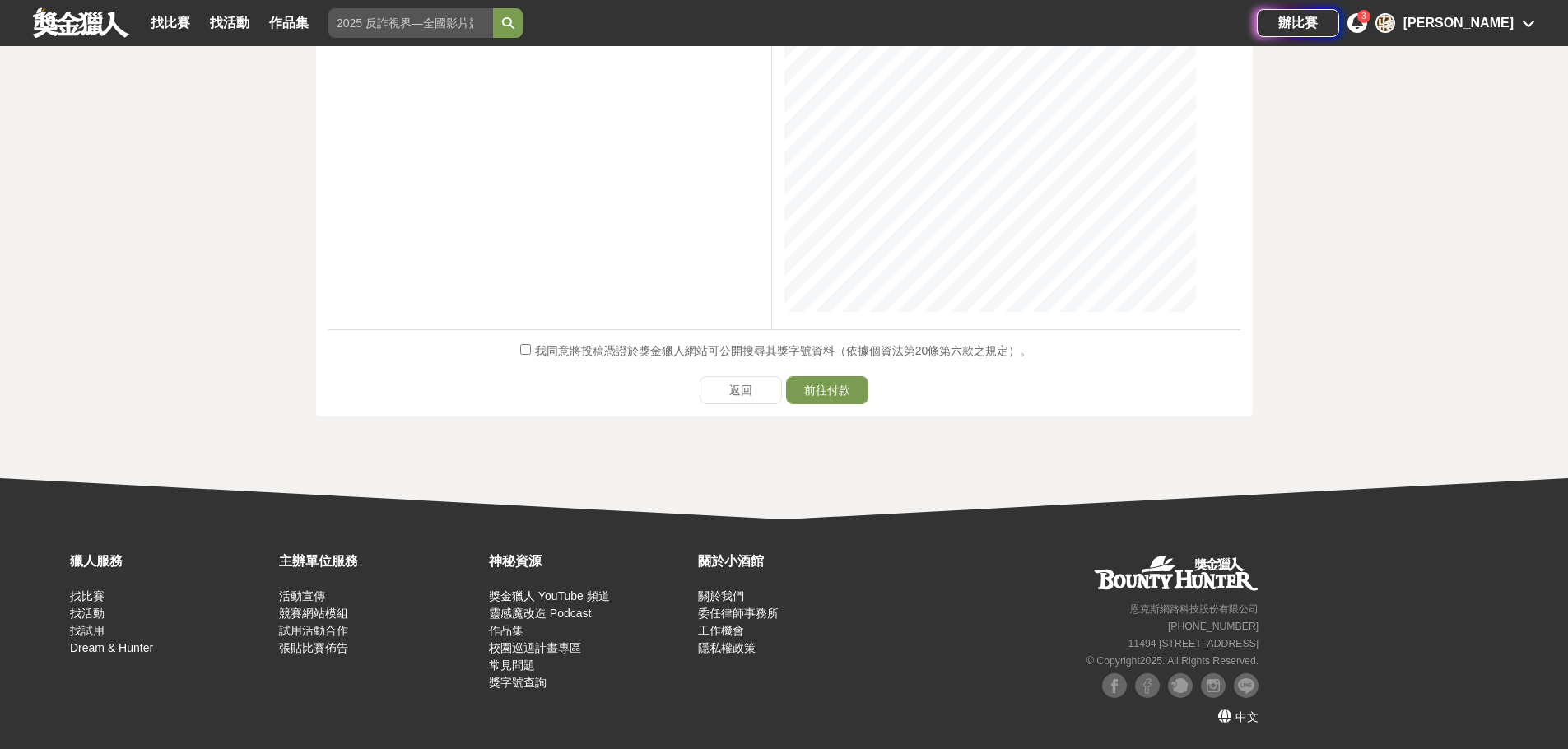
click at [620, 352] on span "我同意將投稿憑證於獎金獵人網站可公開搜尋其獎字號資料（依據個資法第20條第六款之規定）。" at bounding box center [783, 350] width 497 height 13
click at [530, 352] on input "我同意將投稿憑證於獎金獵人網站可公開搜尋其獎字號資料（依據個資法第20條第六款之規定）。" at bounding box center [525, 349] width 10 height 10
checkbox input "true"
click at [853, 385] on button "前往付款" at bounding box center [827, 390] width 82 height 28
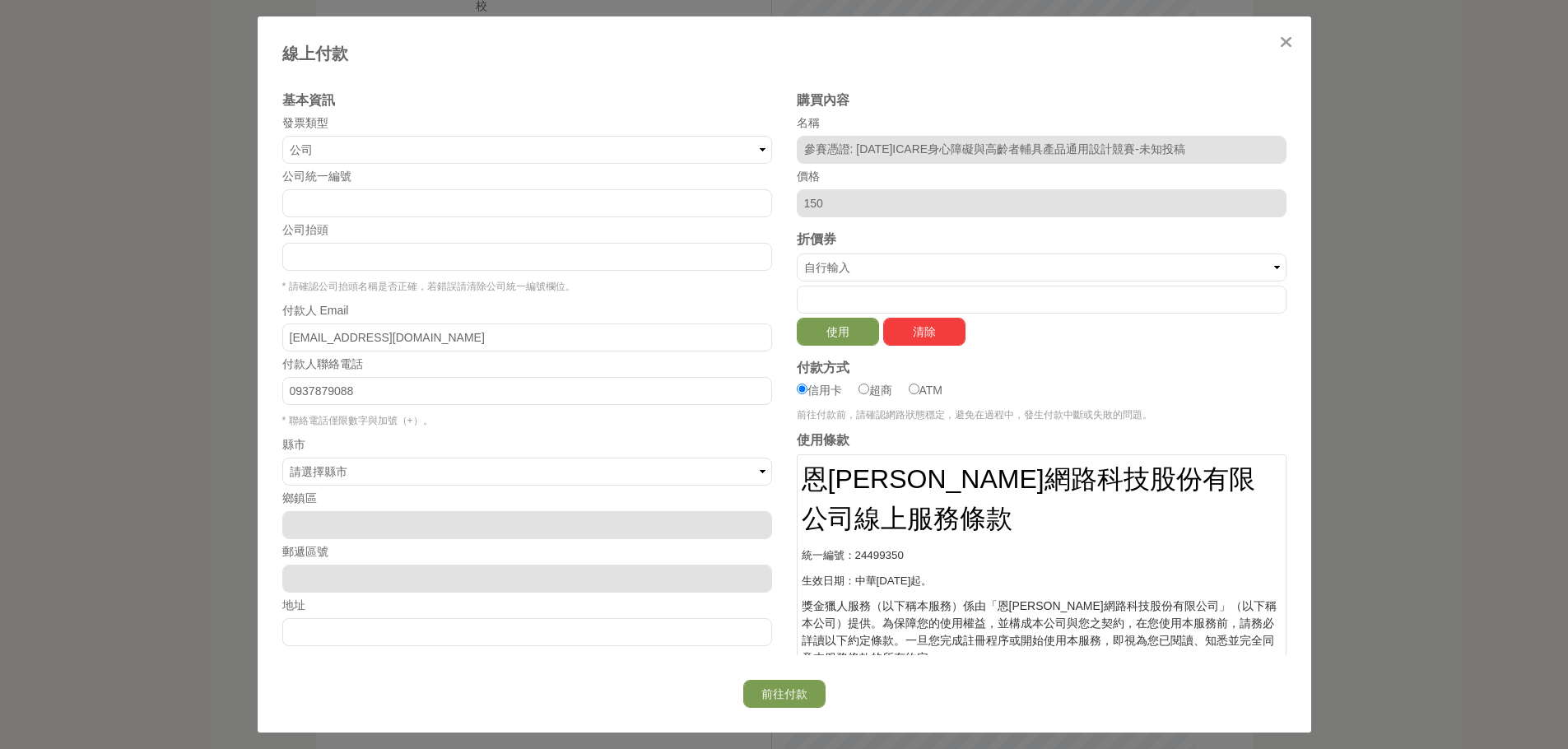
scroll to position [0, 0]
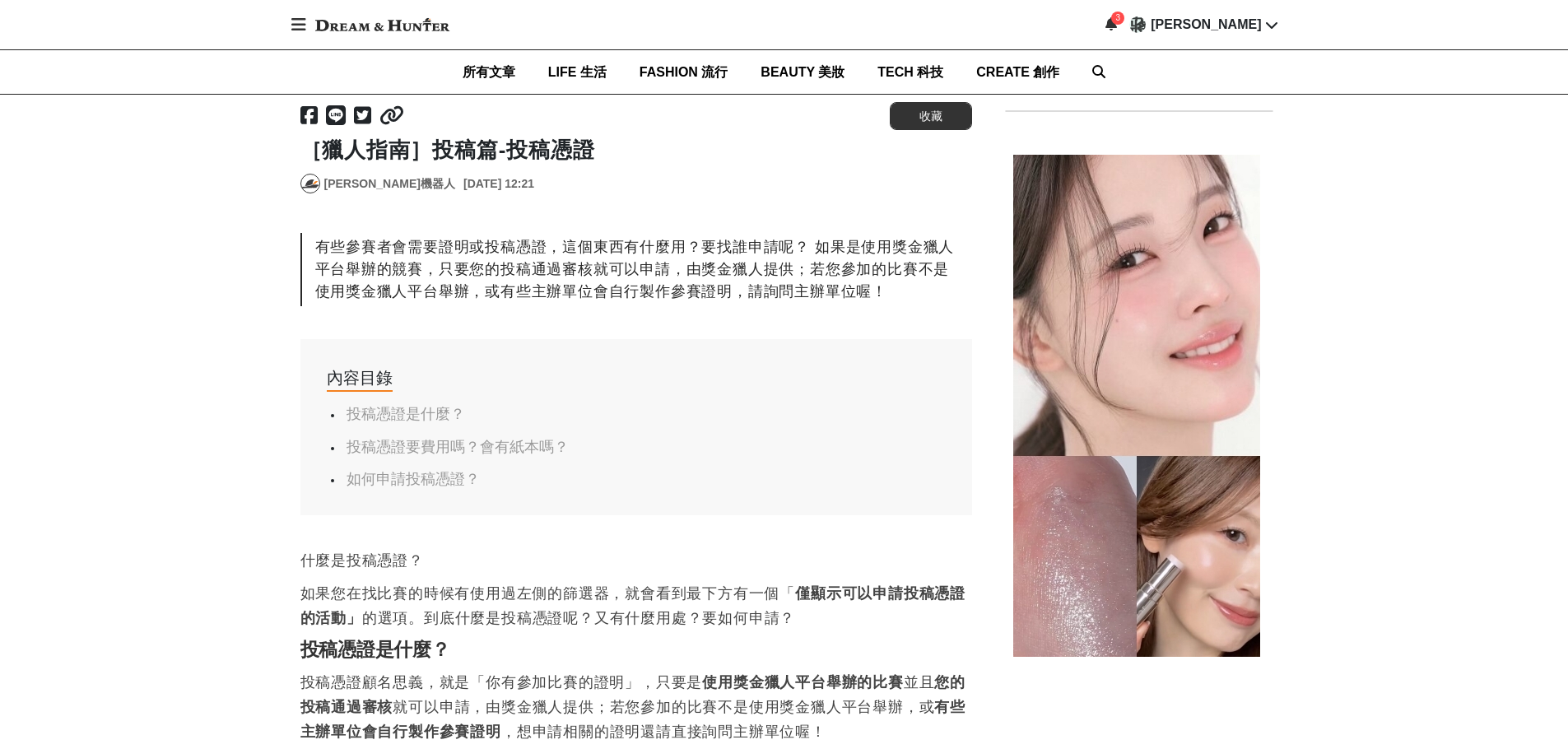
scroll to position [235, 0]
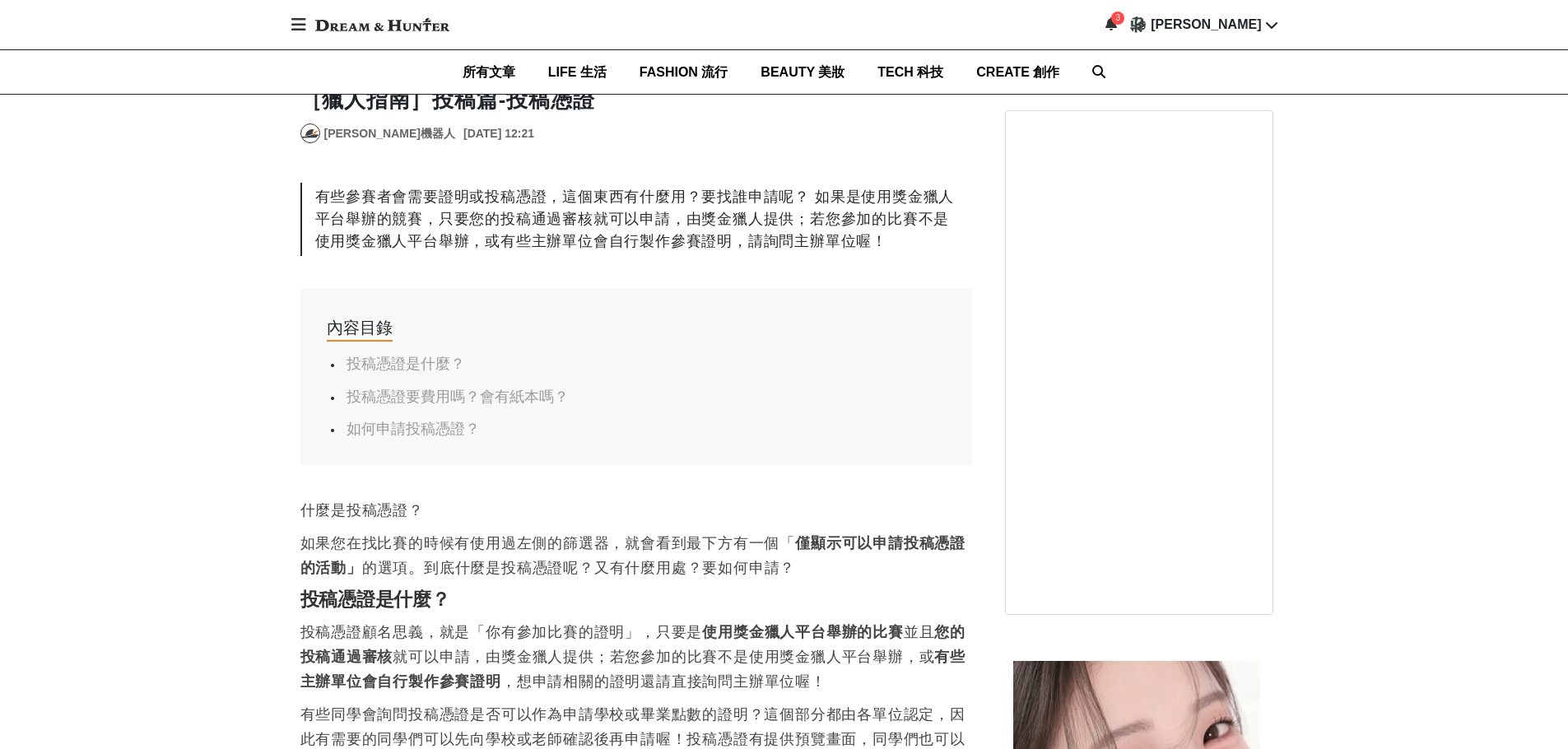
click at [449, 402] on link "投稿憑證要費用嗎？會有紙本嗎？" at bounding box center [457, 397] width 222 height 16
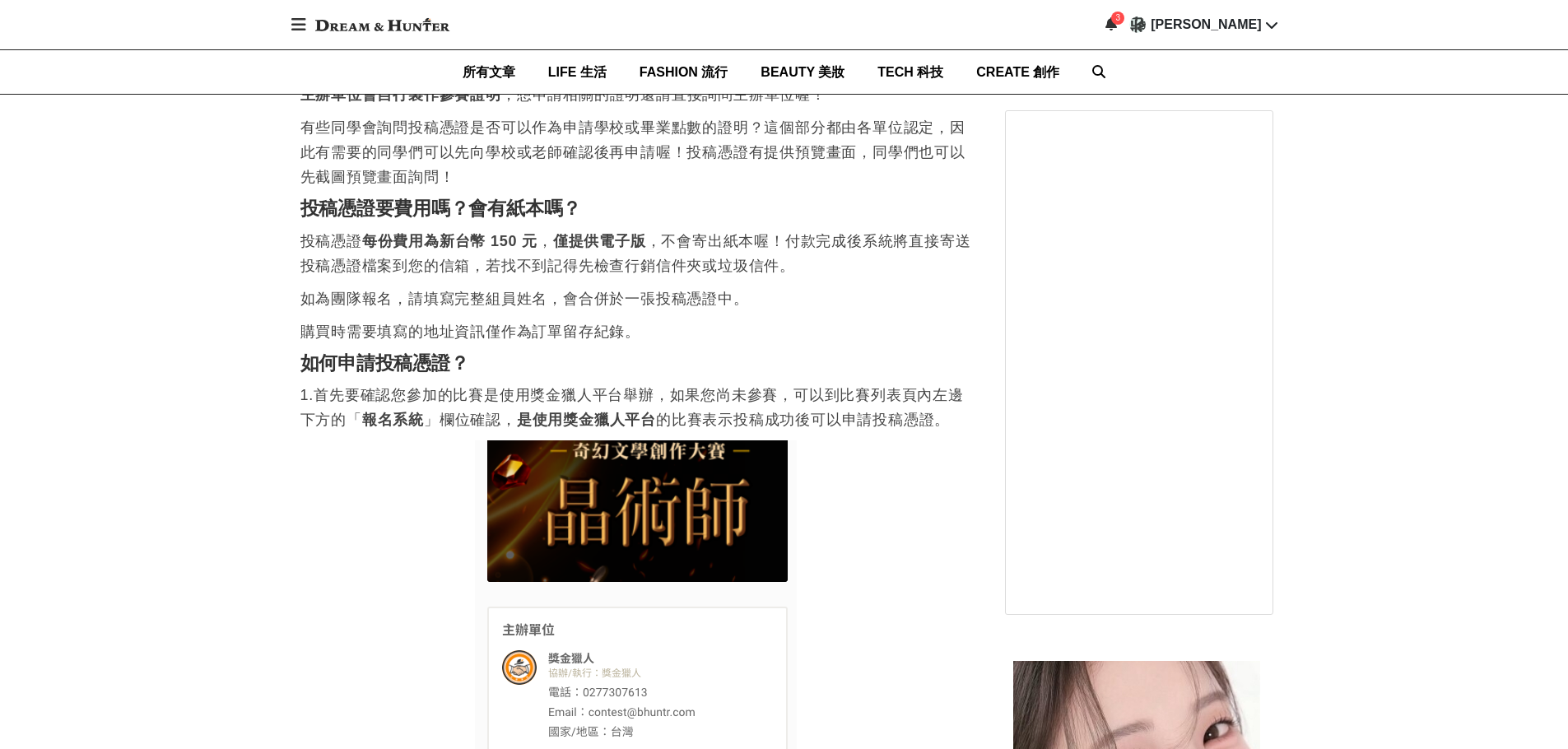
scroll to position [920, 0]
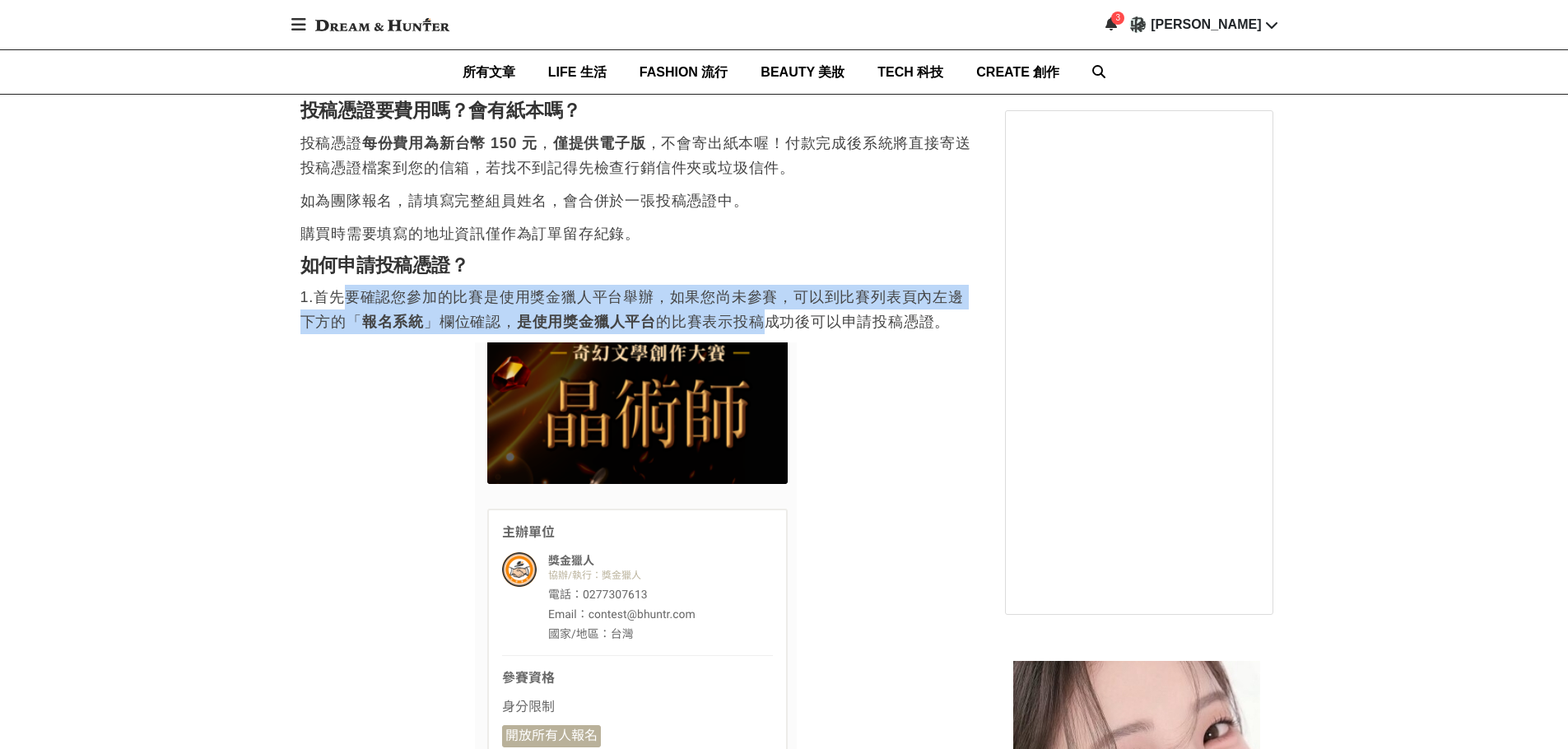
drag, startPoint x: 350, startPoint y: 295, endPoint x: 787, endPoint y: 309, distance: 437.2
click at [787, 309] on p "1.首先要確認您參加的比賽是使用獎金獵人平台舉辦，如果您尚未參賽，可以到比賽列表頁內左邊下方的「 報名系統 」欄位確認， 是使用獎金獵人平台 的比賽表示投稿成…" at bounding box center [636, 309] width 671 height 49
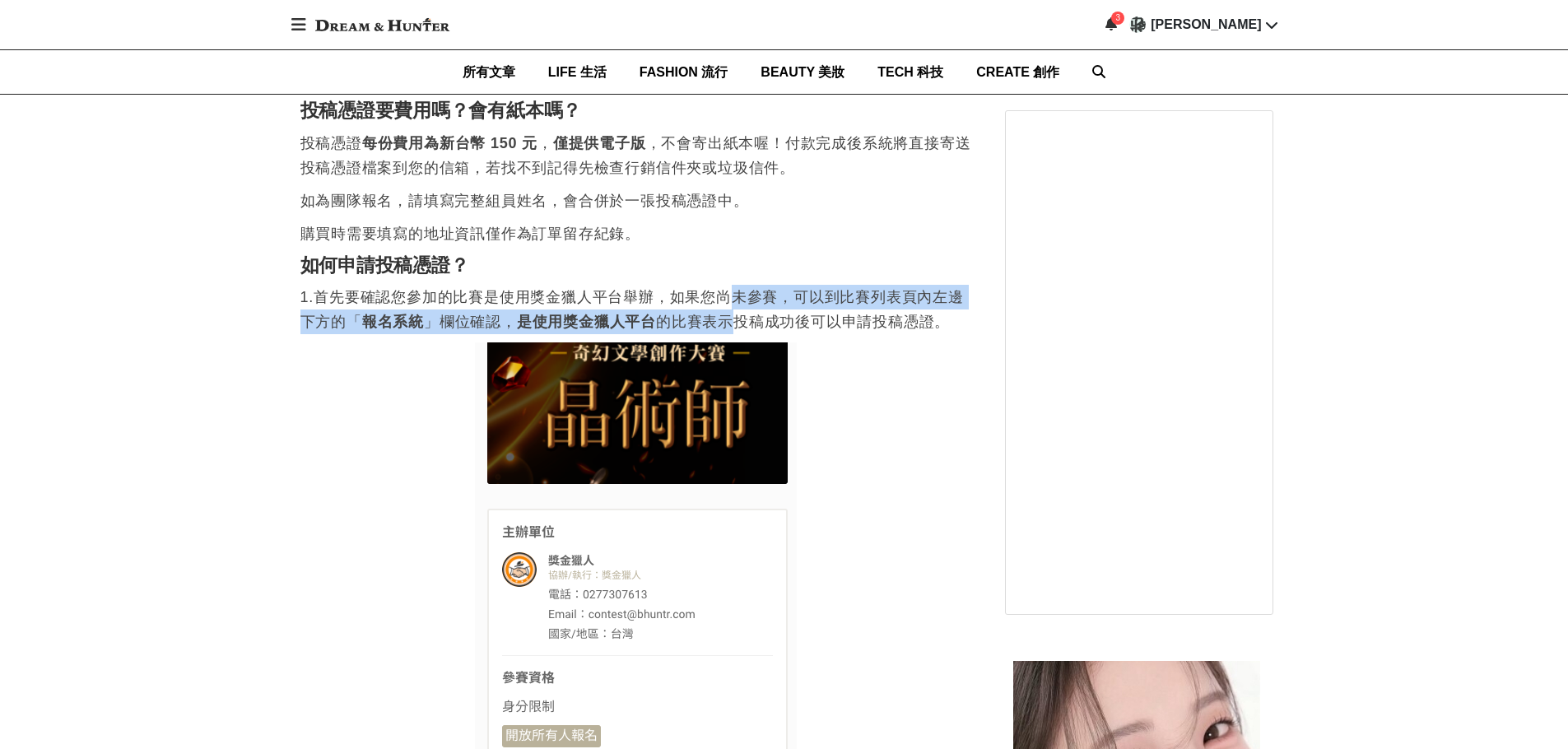
drag, startPoint x: 733, startPoint y: 294, endPoint x: 759, endPoint y: 316, distance: 34.1
click at [759, 315] on p "1.首先要確認您參加的比賽是使用獎金獵人平台舉辦，如果您尚未參賽，可以到比賽列表頁內左邊下方的「 報名系統 」欄位確認， 是使用獎金獵人平台 的比賽表示投稿成…" at bounding box center [636, 309] width 671 height 49
click at [759, 316] on p "1.首先要確認您參加的比賽是使用獎金獵人平台舉辦，如果您尚未參賽，可以到比賽列表頁內左邊下方的「 報名系統 」欄位確認， 是使用獎金獵人平台 的比賽表示投稿成…" at bounding box center [636, 309] width 671 height 49
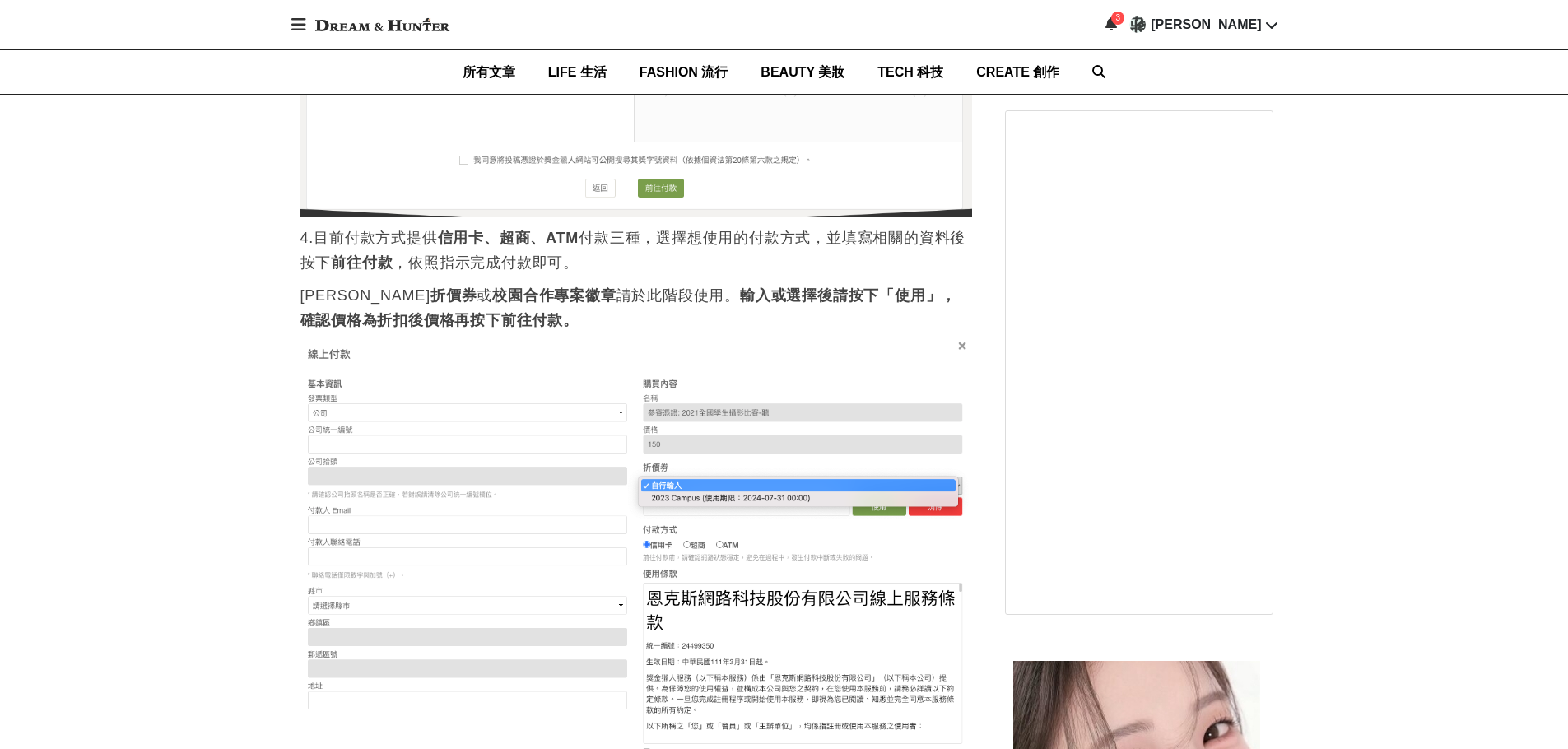
scroll to position [3175, 0]
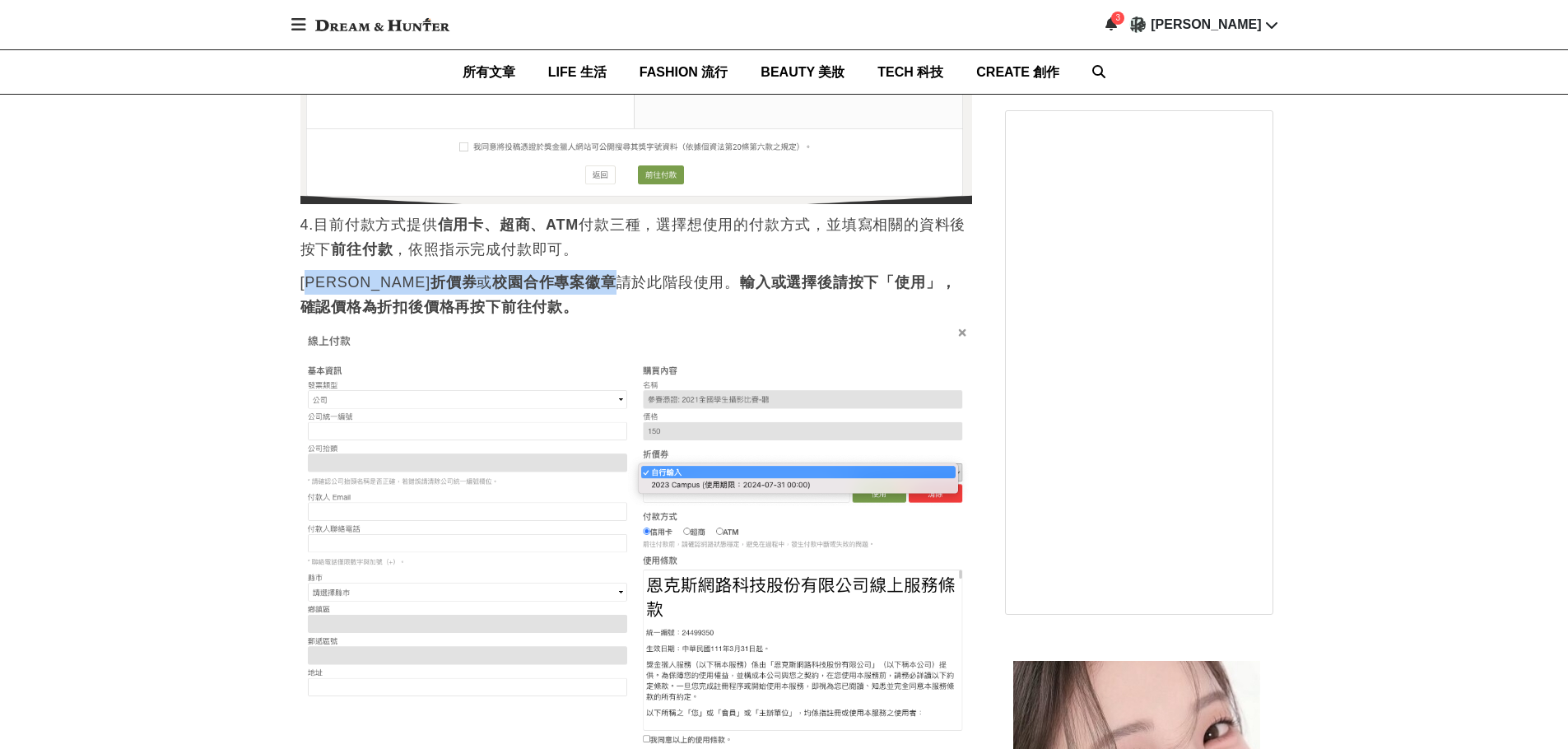
drag, startPoint x: 314, startPoint y: 306, endPoint x: 529, endPoint y: 301, distance: 215.1
click at [529, 301] on p "若有 折價券 或 校園合作專案徽章 請於此階段使用。 輸入或選擇後請按下「使用」，確認價格為折扣後價格再按下前往付款。" at bounding box center [636, 294] width 671 height 49
click at [481, 315] on p "若有 折價券 或 校園合作專案徽章 請於此階段使用。 輸入或選擇後請按下「使用」，確認價格為折扣後價格再按下前往付款。" at bounding box center [636, 294] width 671 height 49
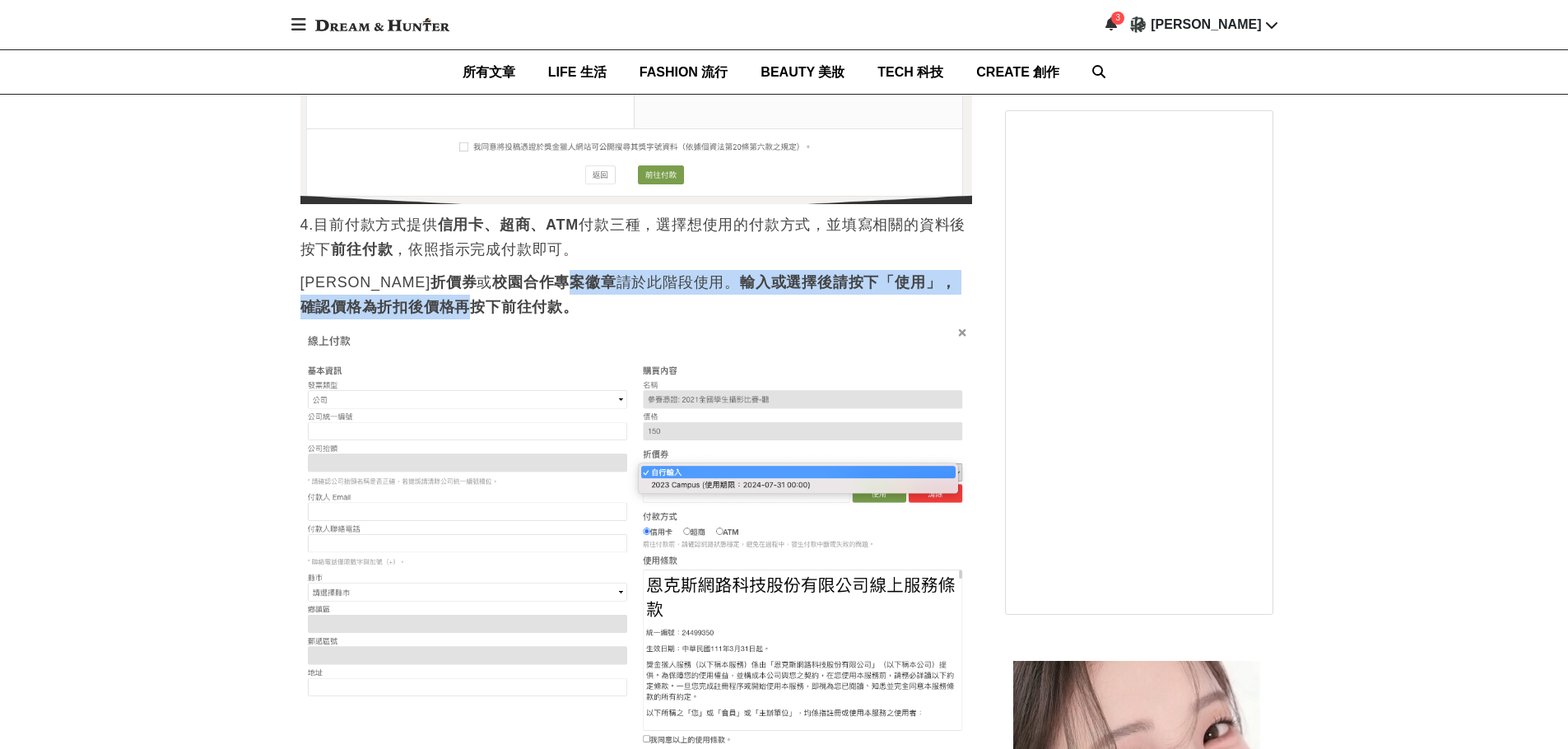
drag, startPoint x: 474, startPoint y: 313, endPoint x: 372, endPoint y: 318, distance: 102.1
click at [372, 318] on p "若有 折價券 或 校園合作專案徽章 請於此階段使用。 輸入或選擇後請按下「使用」，確認價格為折扣後價格再按下前往付款。" at bounding box center [636, 294] width 671 height 49
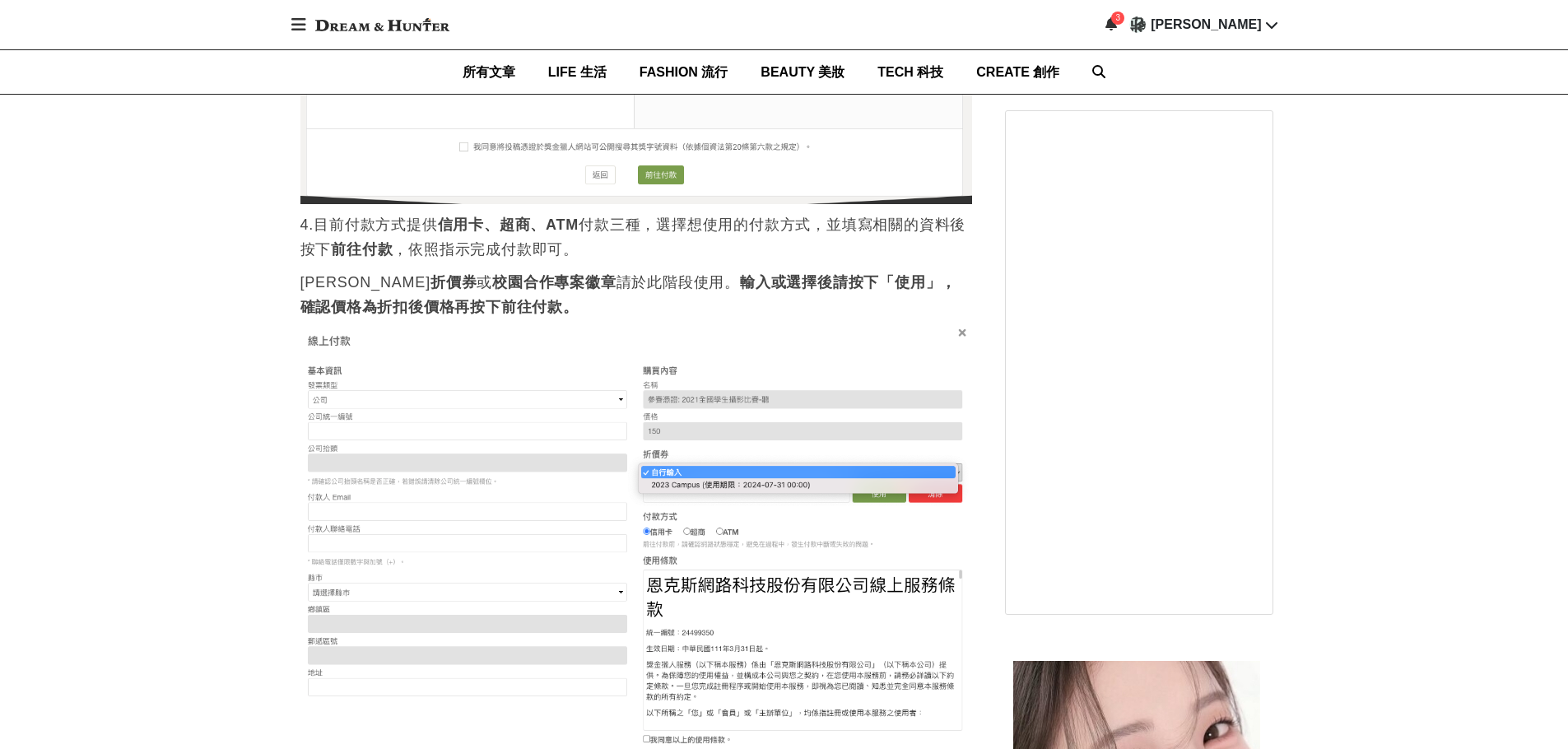
click at [372, 318] on p "若有 折價券 或 校園合作專案徽章 請於此階段使用。 輸入或選擇後請按下「使用」，確認價格為折扣後價格再按下前往付款。" at bounding box center [636, 294] width 671 height 49
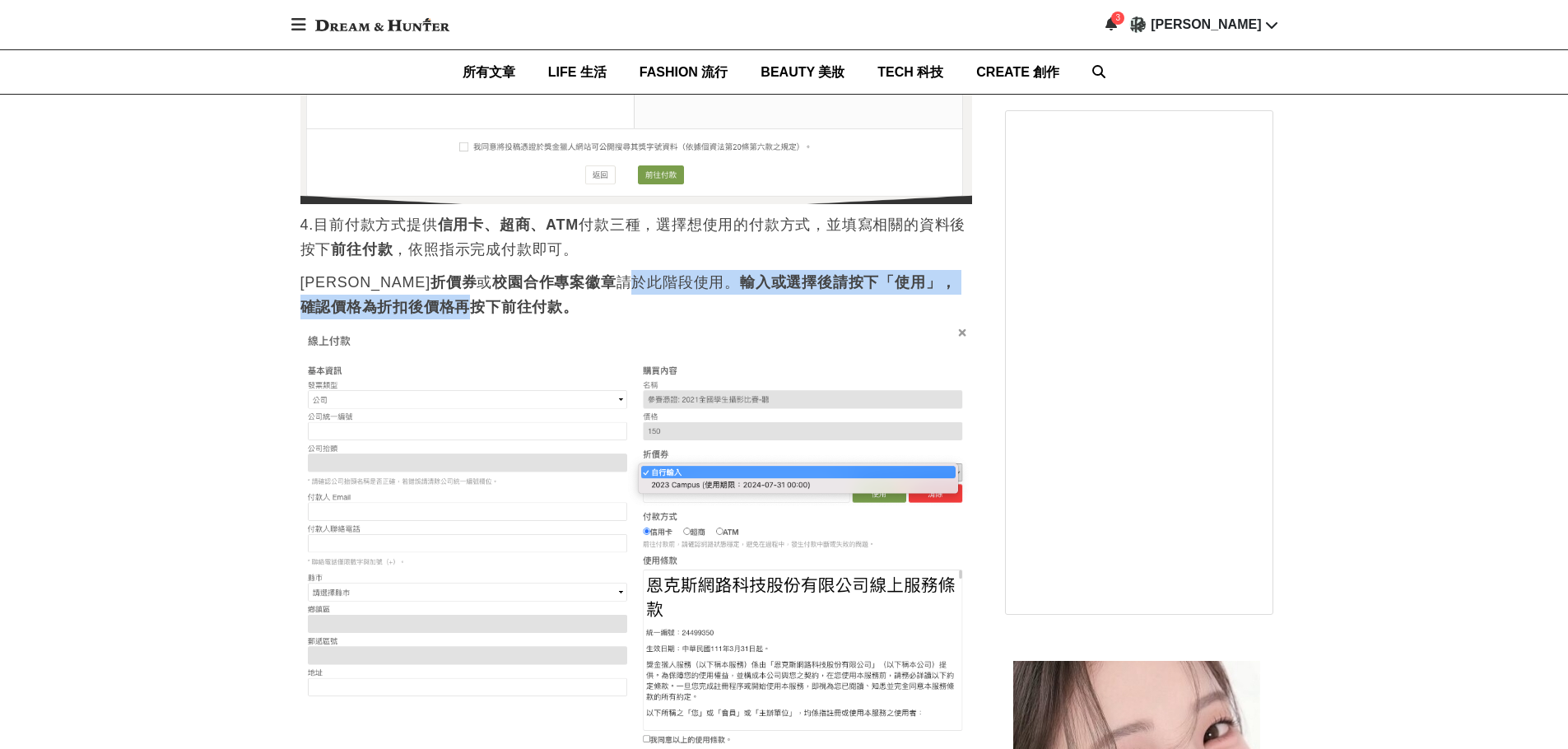
drag, startPoint x: 390, startPoint y: 316, endPoint x: 577, endPoint y: 306, distance: 187.3
click at [568, 306] on p "若有 折價券 或 校園合作專案徽章 請於此階段使用。 輸入或選擇後請按下「使用」，確認價格為折扣後價格再按下前往付款。" at bounding box center [636, 294] width 671 height 49
click at [577, 306] on p "若有 折價券 或 校園合作專案徽章 請於此階段使用。 輸入或選擇後請按下「使用」，確認價格為折扣後價格再按下前往付款。" at bounding box center [636, 294] width 671 height 49
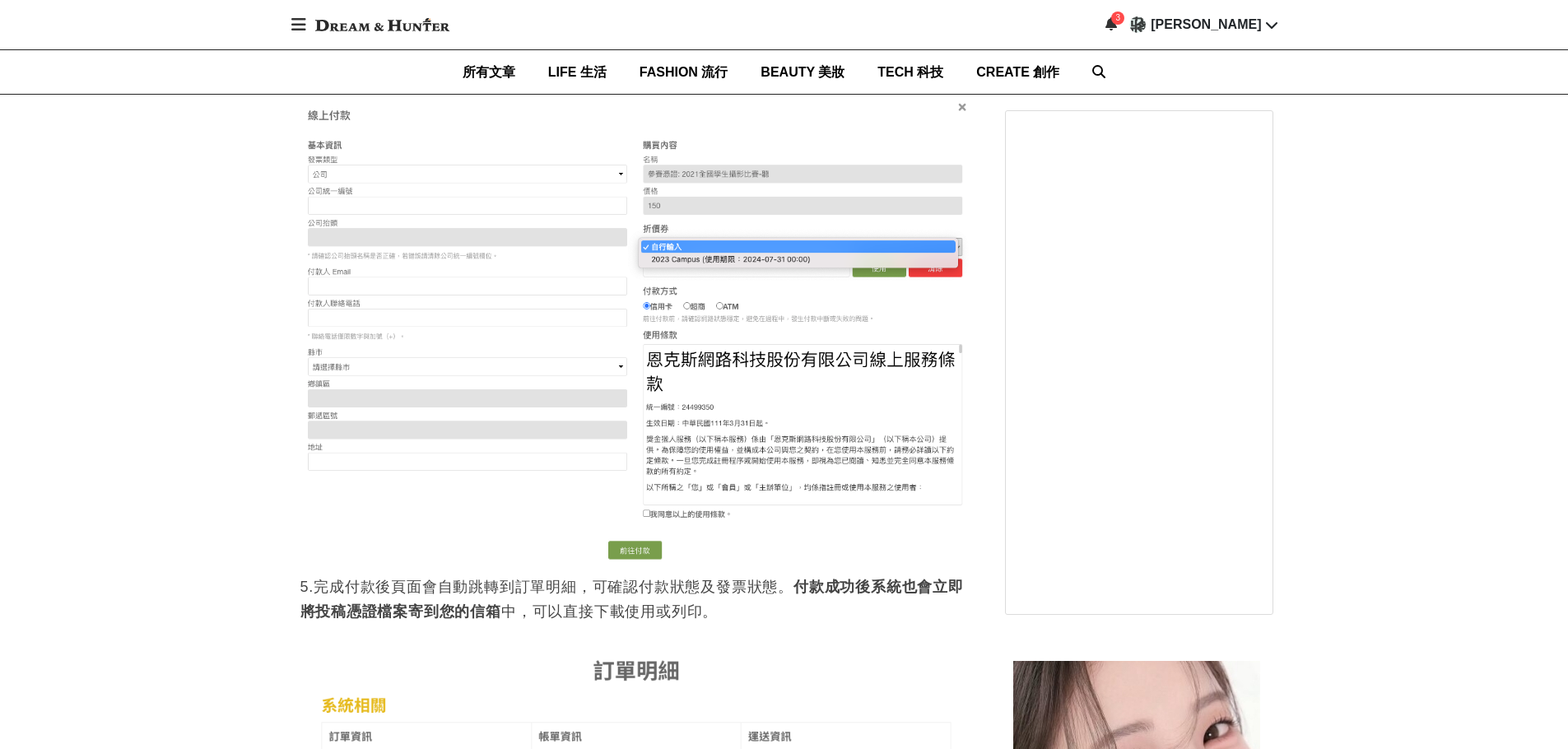
scroll to position [3411, 0]
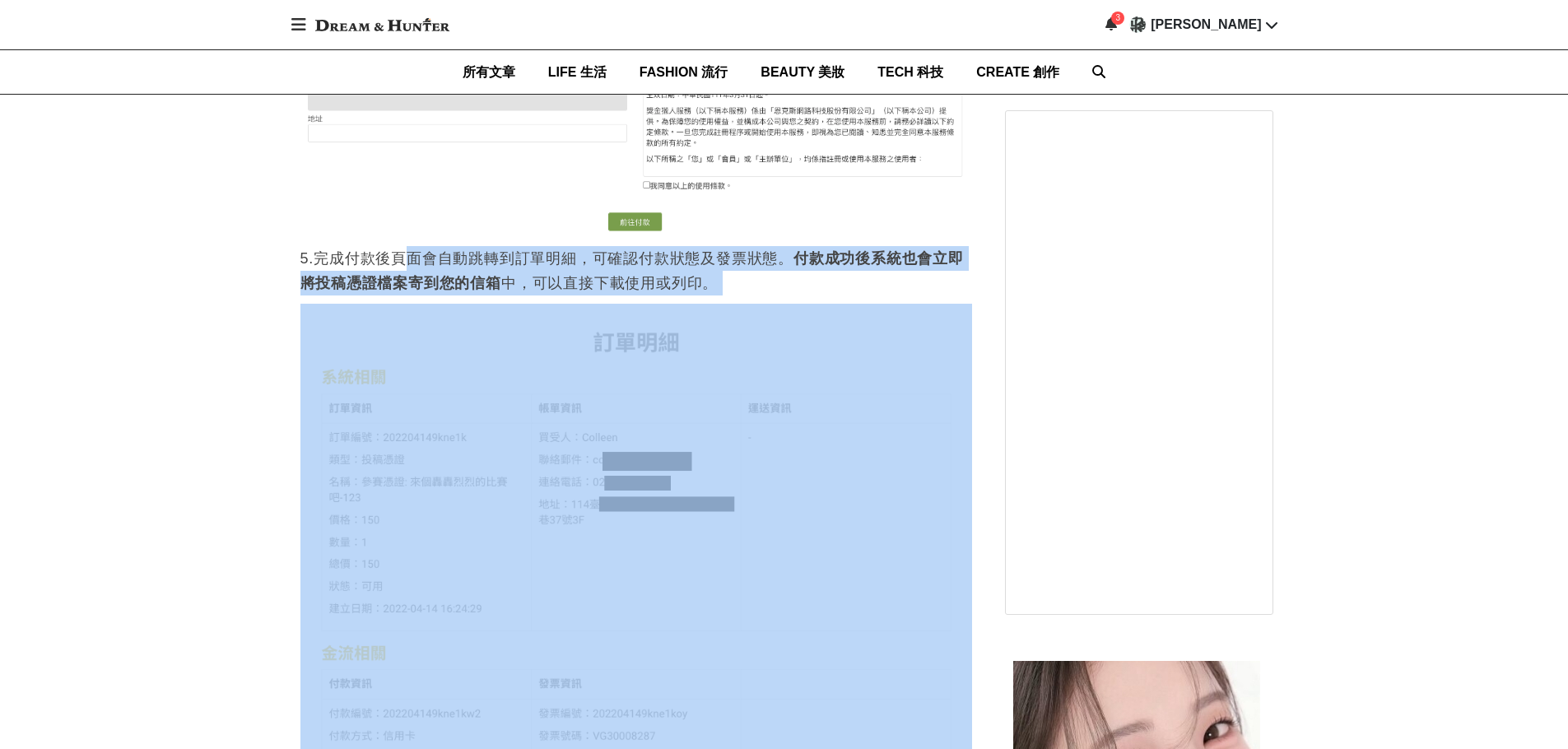
drag, startPoint x: 410, startPoint y: 352, endPoint x: 705, endPoint y: 356, distance: 295.0
click at [672, 295] on p "5.完成付款後頁面會自動跳轉到訂單明細，可確認付款狀態及發票狀態。 付款成功後系統也會立即將投稿憑證檔案寄到您的信箱 中，可以直接下載使用或列印。" at bounding box center [636, 270] width 671 height 49
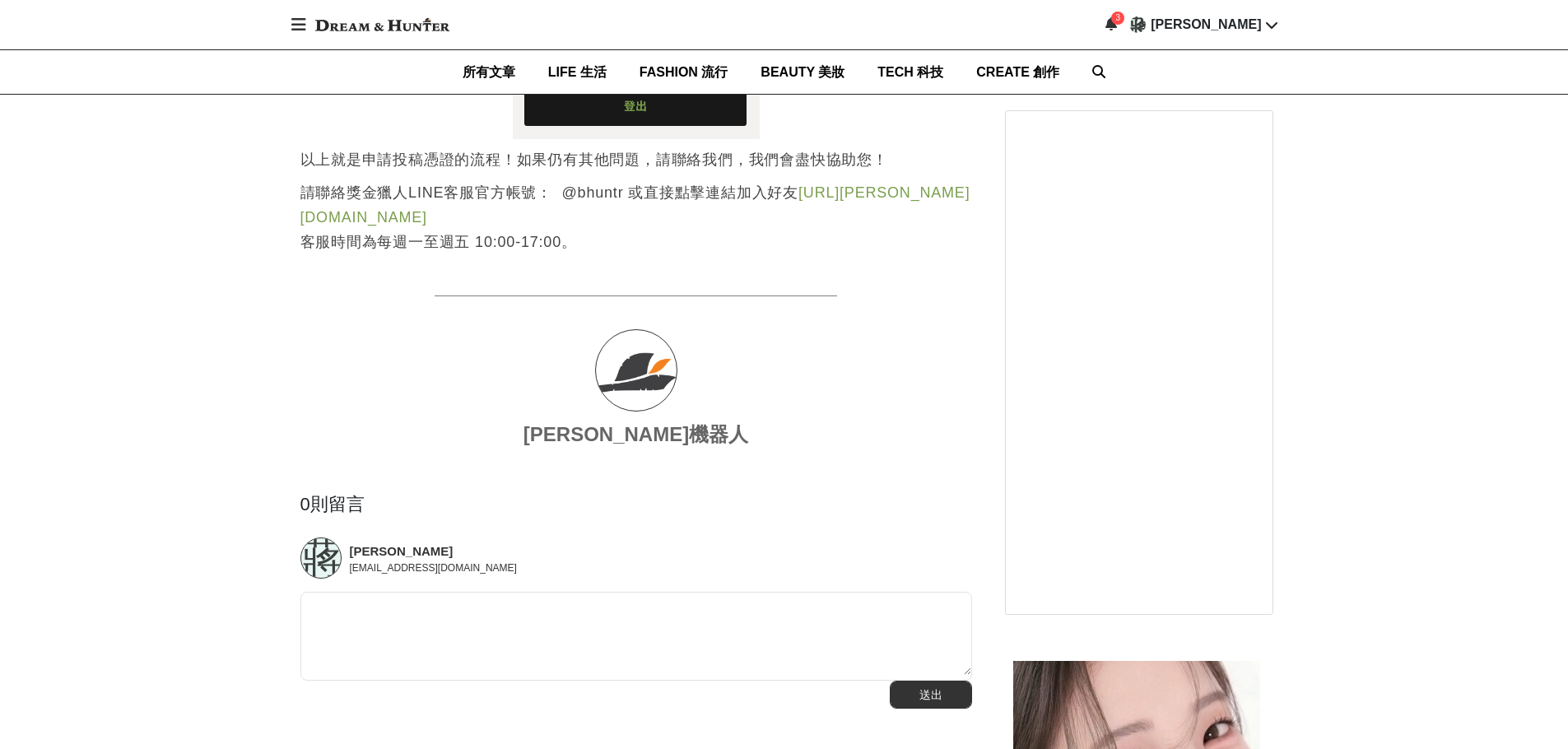
scroll to position [5251, 0]
